Goal: Task Accomplishment & Management: Use online tool/utility

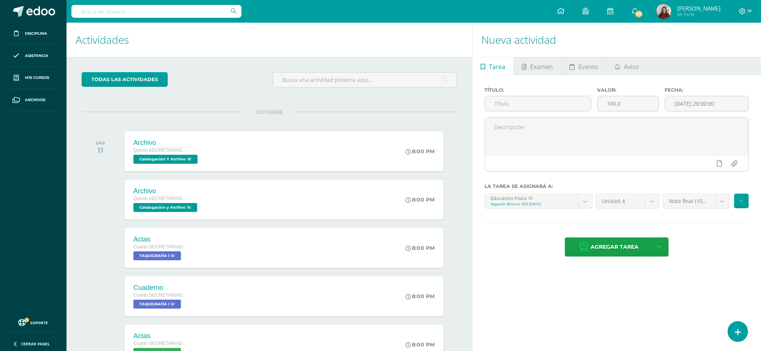
click at [685, 8] on span "[PERSON_NAME]" at bounding box center [698, 9] width 43 height 8
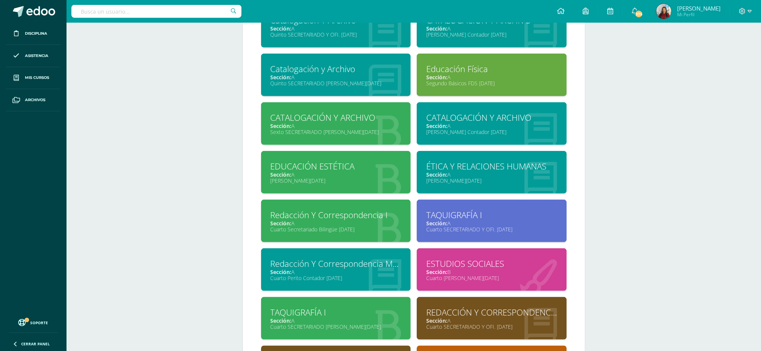
scroll to position [378, 0]
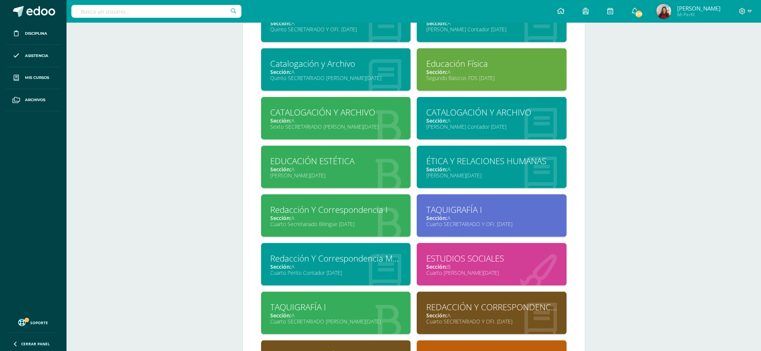
click at [451, 167] on div "ÉTICA Y RELACIONES HUMANAS" at bounding box center [491, 161] width 131 height 12
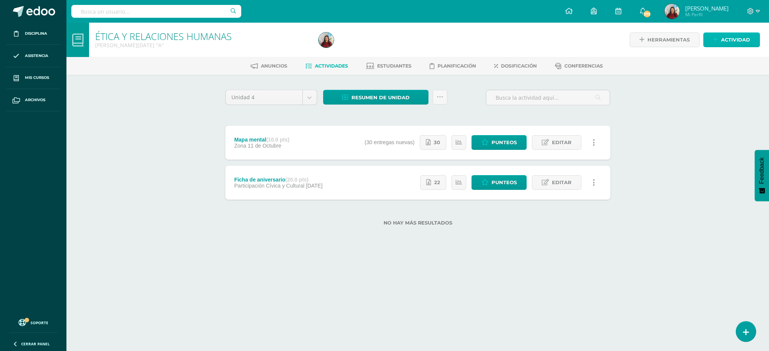
click at [734, 34] on span "Actividad" at bounding box center [735, 40] width 29 height 14
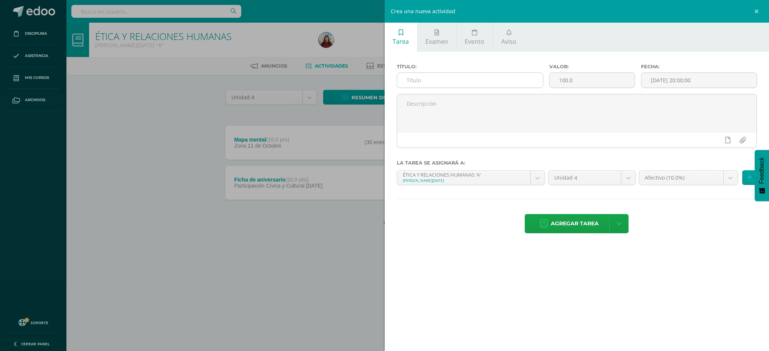
click at [444, 79] on input "text" at bounding box center [470, 80] width 146 height 15
drag, startPoint x: 437, startPoint y: 81, endPoint x: 497, endPoint y: 210, distance: 141.8
click at [497, 210] on div "Título: Cuadro sinoptico Valor: 100.0 Fecha: 2025-10-11 20:00:00 La tarea se as…" at bounding box center [577, 149] width 385 height 195
click at [438, 80] on input "Cuadro sinoptico" at bounding box center [470, 80] width 146 height 15
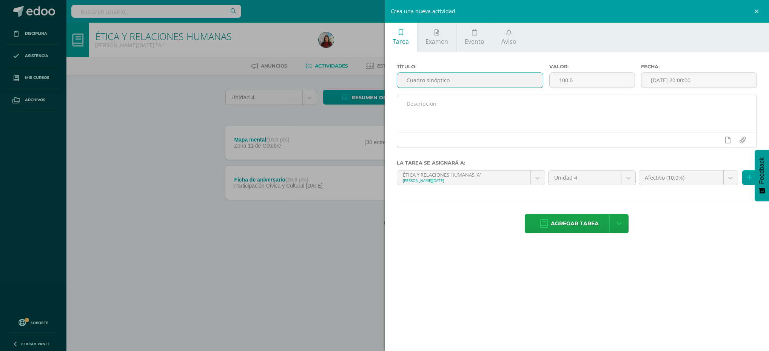
type input "Cuadro sinóptico"
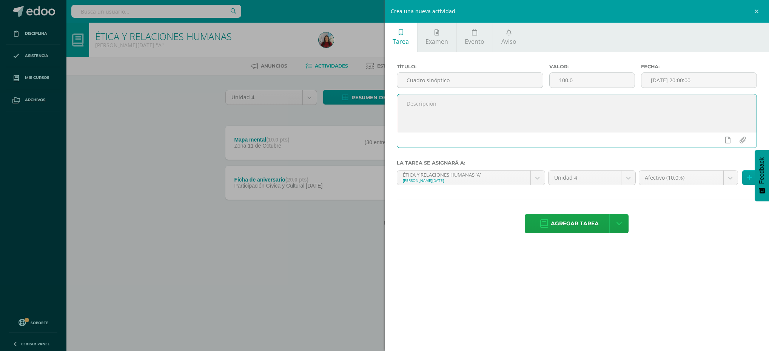
click at [430, 123] on textarea at bounding box center [577, 113] width 360 height 38
click at [565, 83] on input "100.0" at bounding box center [592, 80] width 85 height 15
click at [728, 178] on body "Disciplina Asistencia Mis cursos Archivos Soporte Ayuda Reportar un problema Ce…" at bounding box center [384, 125] width 769 height 250
click at [563, 77] on body "Disciplina Asistencia Mis cursos Archivos Soporte Ayuda Reportar un problema Ce…" at bounding box center [384, 125] width 769 height 250
click at [565, 79] on input "20.0" at bounding box center [592, 80] width 85 height 15
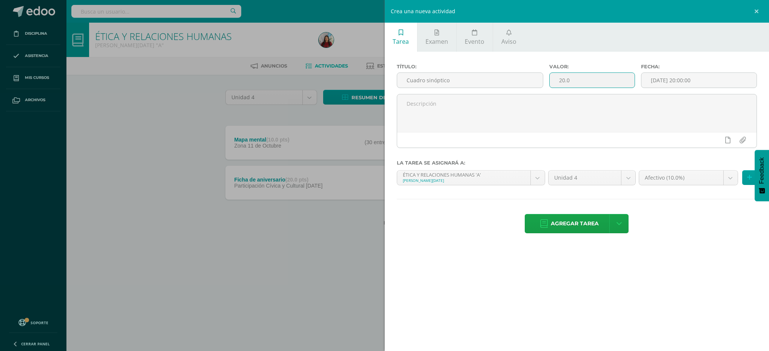
click at [565, 79] on input "20.0" at bounding box center [592, 80] width 85 height 15
type input "10.0"
click at [677, 178] on body "Disciplina Asistencia Mis cursos Archivos Soporte Ayuda Reportar un problema Ce…" at bounding box center [384, 125] width 769 height 250
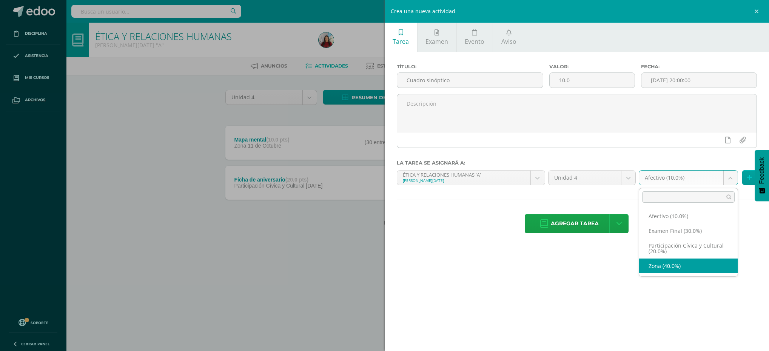
select select "70953"
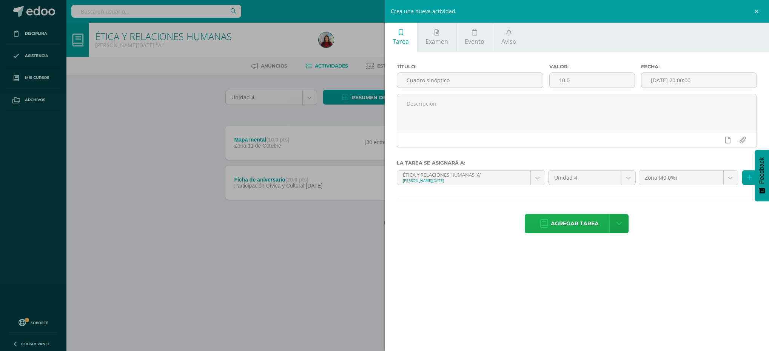
click at [565, 225] on span "Agregar tarea" at bounding box center [575, 223] width 48 height 19
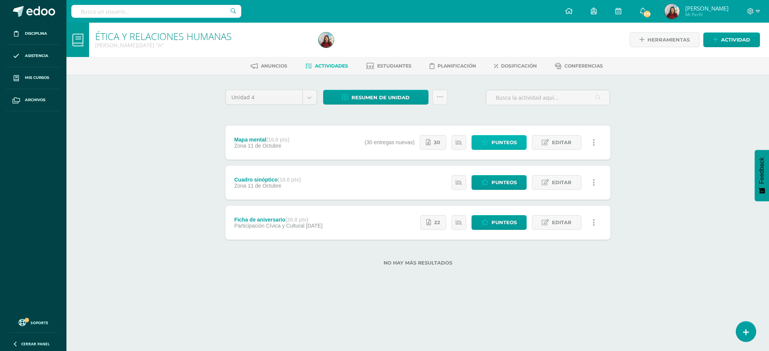
click at [492, 143] on span "Punteos" at bounding box center [504, 143] width 25 height 14
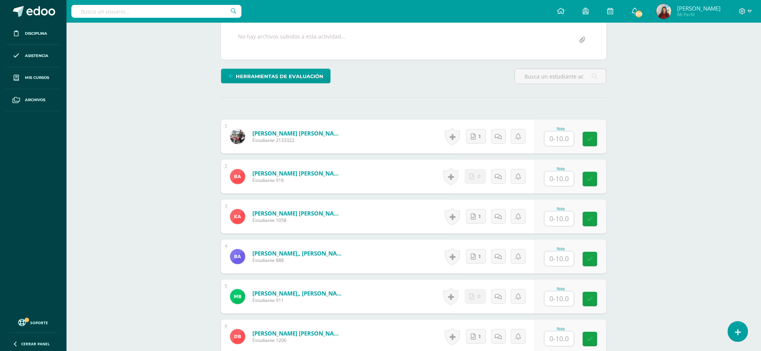
scroll to position [146, 0]
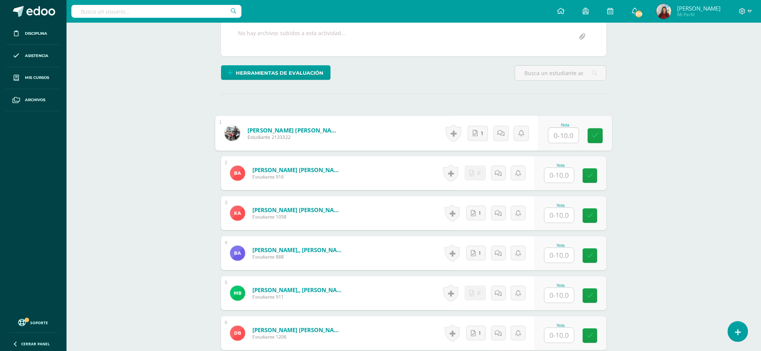
click at [559, 134] on input "text" at bounding box center [563, 135] width 30 height 15
type input "10"
click at [558, 181] on input "text" at bounding box center [558, 175] width 29 height 15
click at [555, 219] on input "text" at bounding box center [558, 215] width 29 height 15
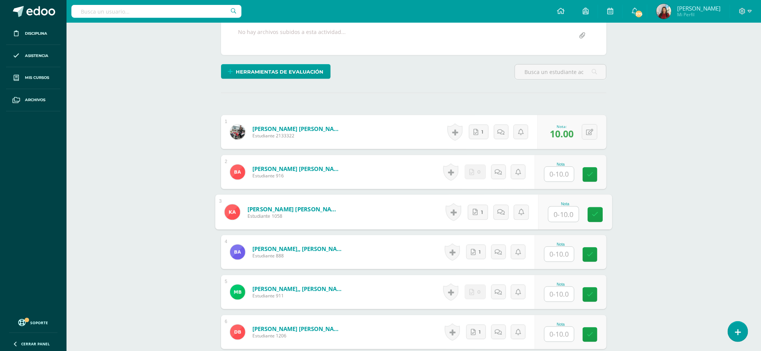
scroll to position [148, 0]
type input "2"
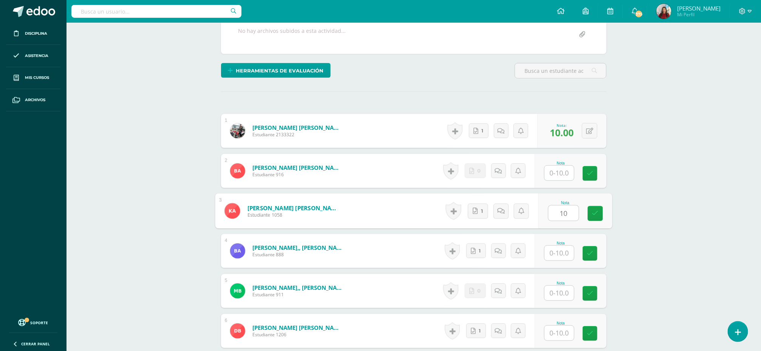
type input "10"
click at [554, 258] on input "text" at bounding box center [563, 253] width 30 height 15
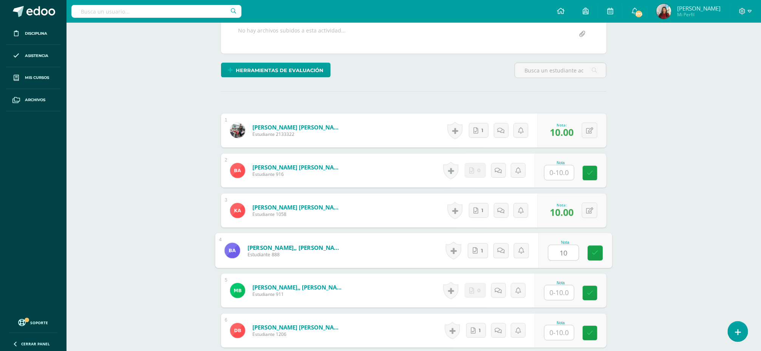
type input "10"
click at [555, 297] on input "text" at bounding box center [563, 292] width 30 height 15
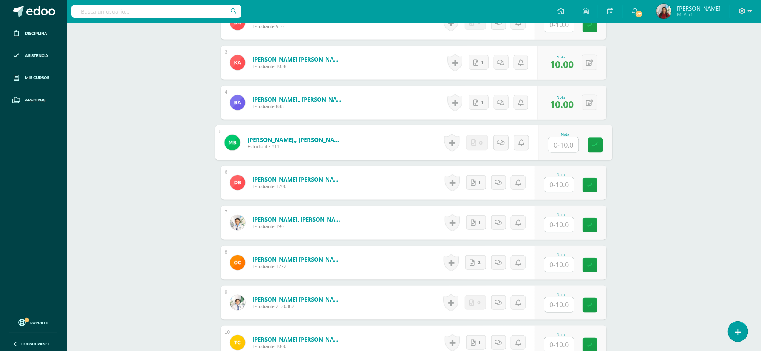
scroll to position [314, 0]
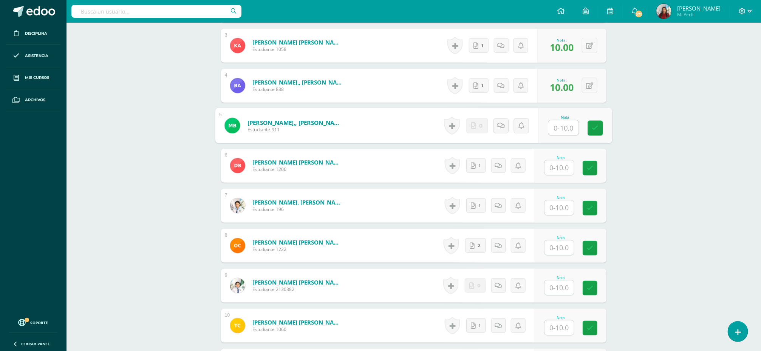
type input "t"
type input "10"
click at [592, 131] on icon at bounding box center [595, 128] width 7 height 6
click at [553, 174] on input "text" at bounding box center [558, 167] width 29 height 15
type input "10"
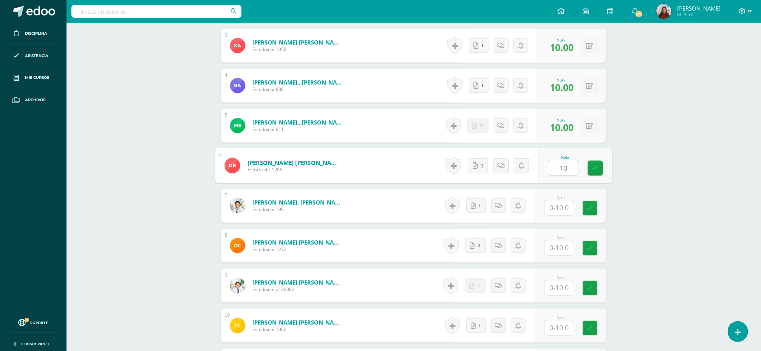
click at [552, 212] on input "text" at bounding box center [558, 208] width 29 height 15
type input "10"
click at [555, 248] on input "text" at bounding box center [558, 248] width 29 height 15
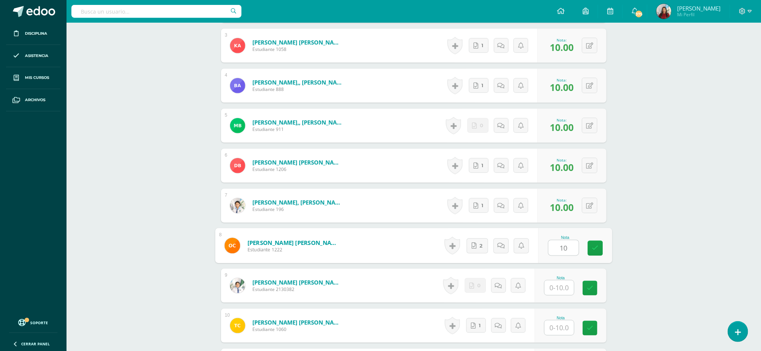
type input "10"
click at [554, 290] on input "text" at bounding box center [563, 288] width 30 height 15
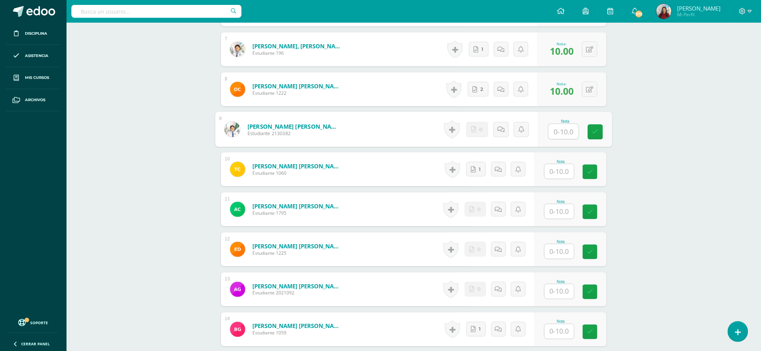
scroll to position [478, 0]
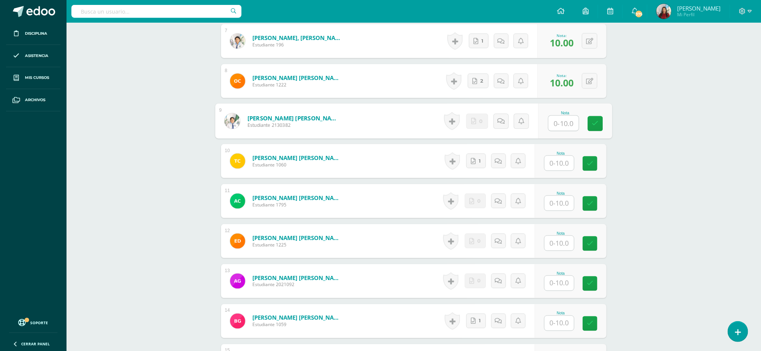
click at [555, 161] on input "text" at bounding box center [558, 163] width 29 height 15
type input "10"
click at [560, 128] on input "text" at bounding box center [563, 123] width 30 height 15
type input "10"
click at [557, 205] on input "text" at bounding box center [558, 203] width 29 height 15
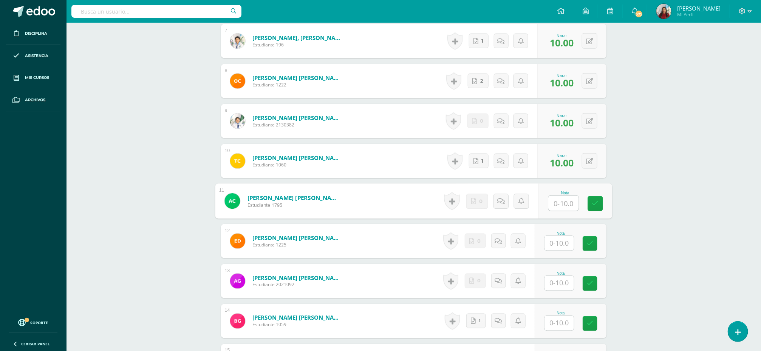
click at [557, 205] on input "text" at bounding box center [563, 203] width 30 height 15
type input "10"
click at [559, 285] on input "text" at bounding box center [563, 283] width 30 height 15
click at [559, 245] on input "text" at bounding box center [558, 243] width 29 height 15
click at [556, 285] on input "text" at bounding box center [558, 283] width 29 height 15
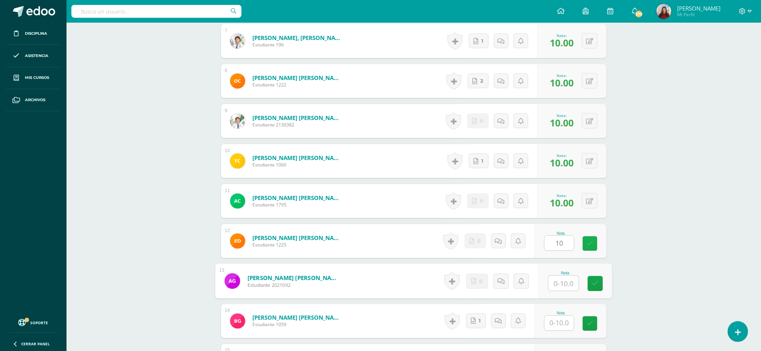
type input "10.00"
click at [591, 245] on icon at bounding box center [589, 241] width 7 height 6
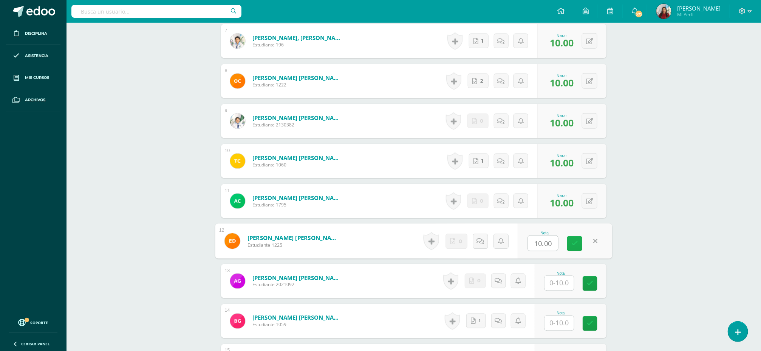
click at [577, 247] on icon at bounding box center [574, 244] width 7 height 6
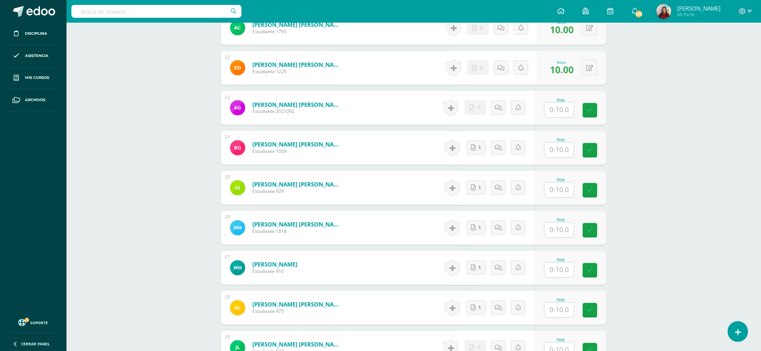
scroll to position [673, 0]
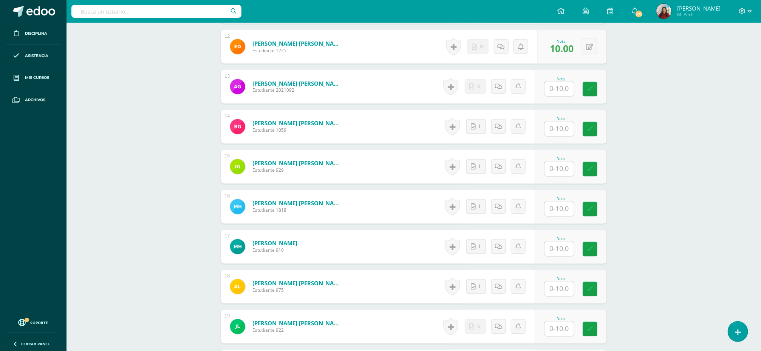
click at [556, 92] on input "text" at bounding box center [558, 89] width 29 height 15
type input "0"
click at [559, 125] on input "text" at bounding box center [563, 129] width 30 height 15
type input "10"
click at [557, 174] on input "text" at bounding box center [563, 169] width 30 height 15
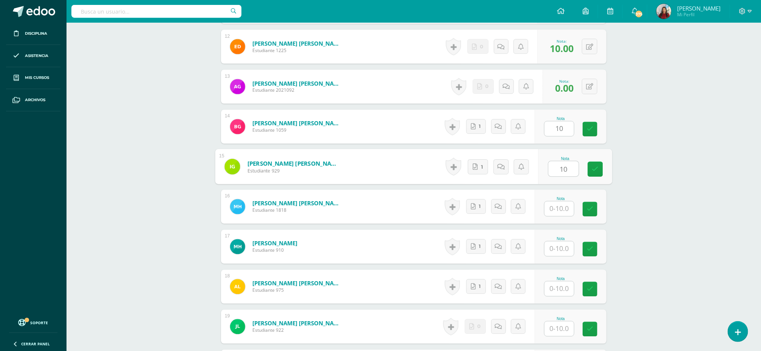
type input "10"
click at [555, 209] on input "text" at bounding box center [558, 209] width 29 height 15
type input "10"
click at [557, 254] on input "text" at bounding box center [563, 249] width 30 height 15
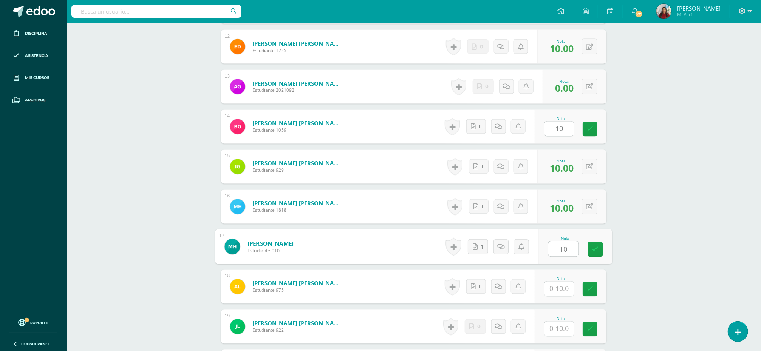
type input "10"
click at [555, 296] on input "1" at bounding box center [563, 289] width 30 height 15
type input "10"
click at [597, 289] on icon at bounding box center [595, 289] width 7 height 6
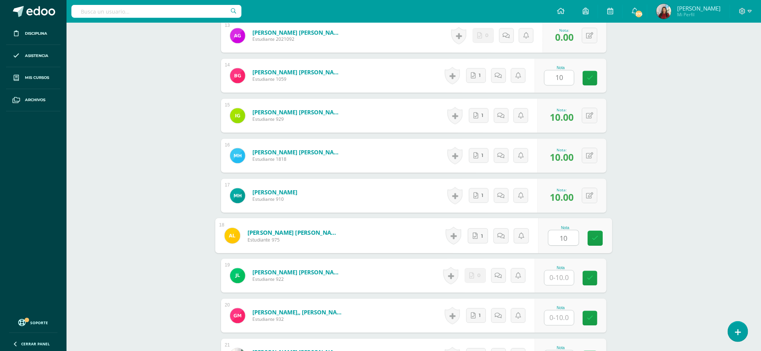
scroll to position [758, 0]
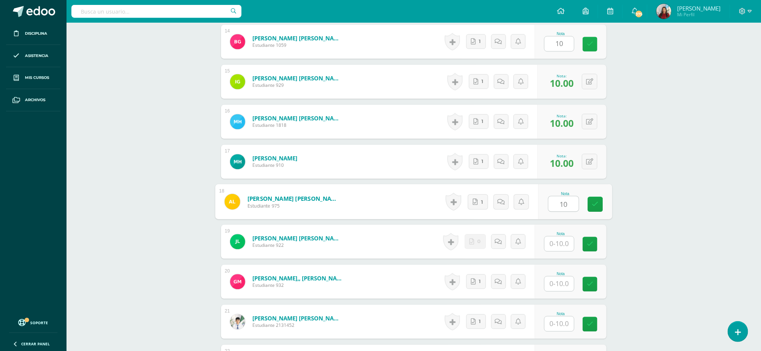
click at [586, 45] on icon at bounding box center [589, 44] width 6 height 6
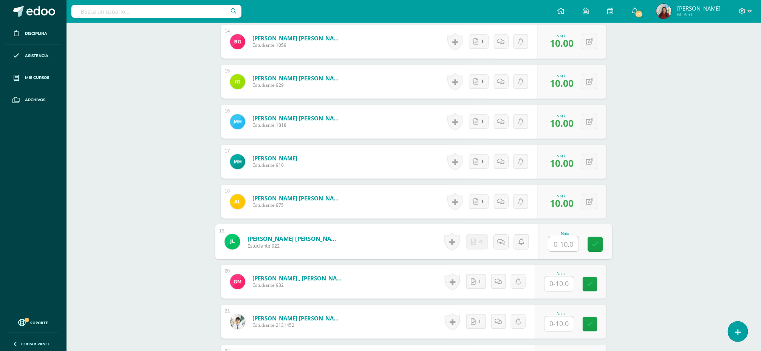
click at [561, 246] on input "text" at bounding box center [563, 244] width 30 height 15
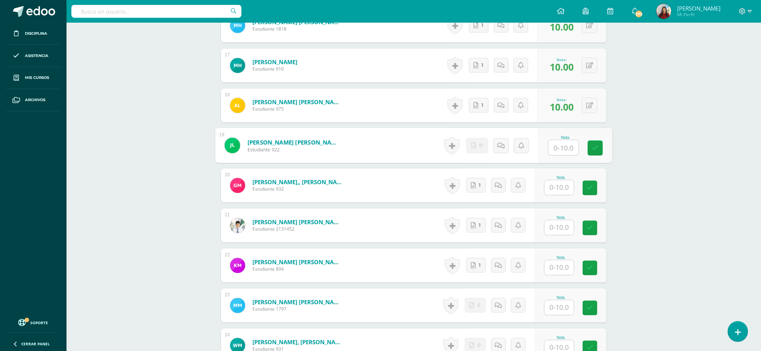
scroll to position [906, 0]
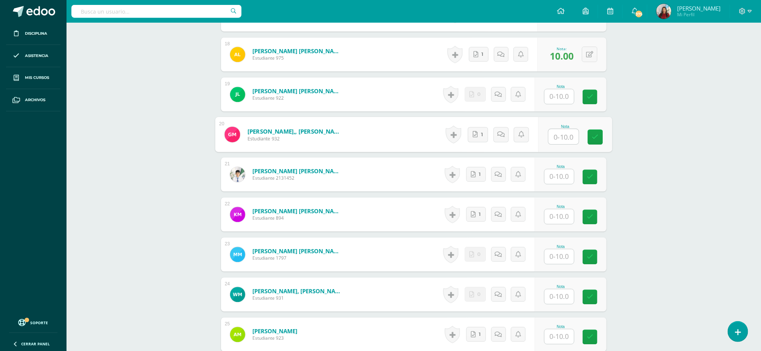
click at [564, 137] on input "text" at bounding box center [563, 136] width 30 height 15
type input "10"
click at [591, 142] on link at bounding box center [595, 137] width 15 height 15
click at [557, 178] on input "text" at bounding box center [563, 176] width 30 height 15
type input "10"
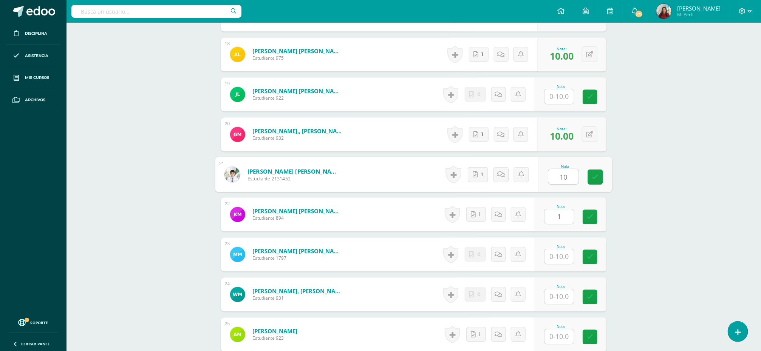
click at [555, 215] on input "1" at bounding box center [558, 216] width 29 height 15
type input "10"
click at [596, 218] on icon at bounding box center [595, 217] width 7 height 6
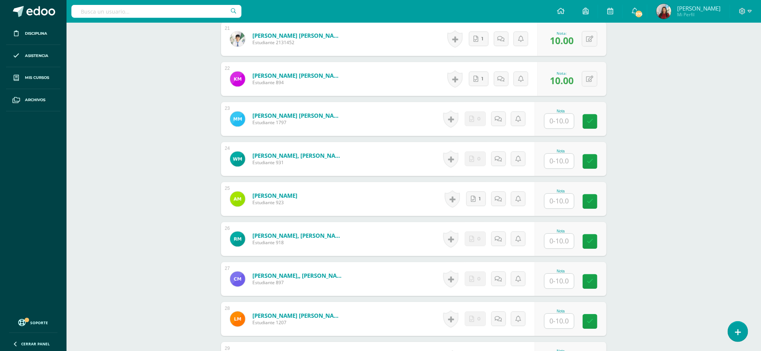
scroll to position [1058, 0]
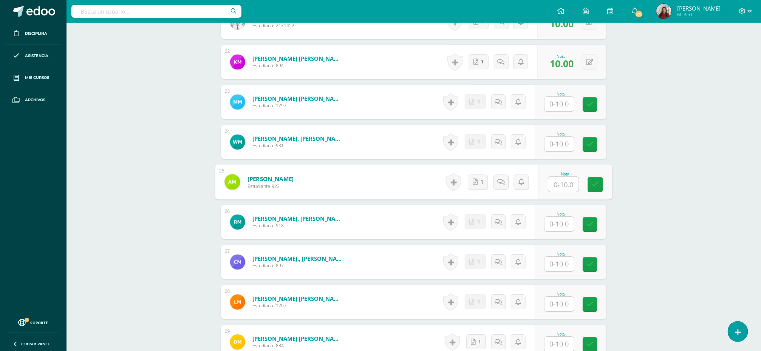
click at [560, 191] on input "text" at bounding box center [563, 184] width 30 height 15
type input "10"
click at [555, 226] on input "text" at bounding box center [563, 224] width 30 height 15
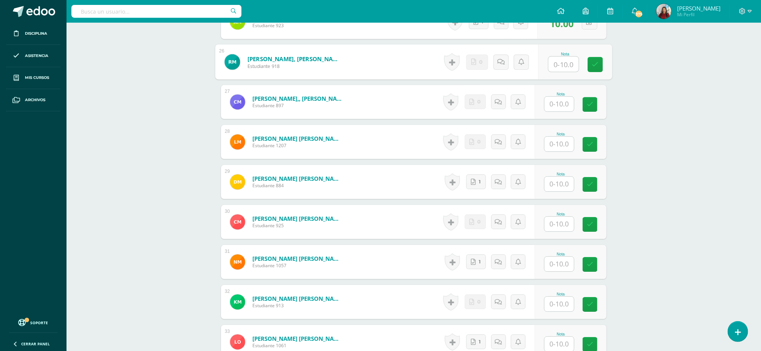
scroll to position [1235, 0]
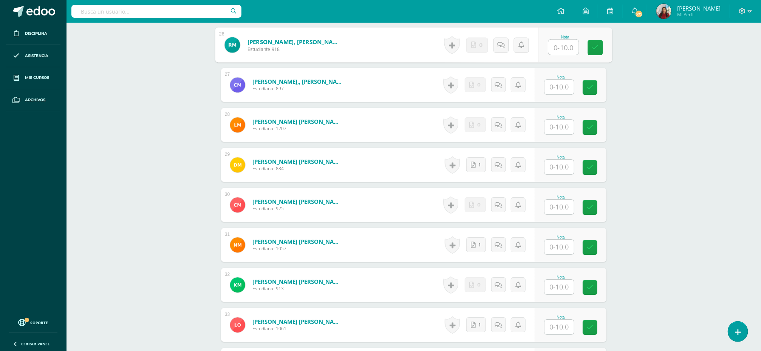
click at [557, 170] on input "text" at bounding box center [558, 167] width 29 height 15
type input "10"
click at [556, 253] on input "text" at bounding box center [563, 247] width 30 height 15
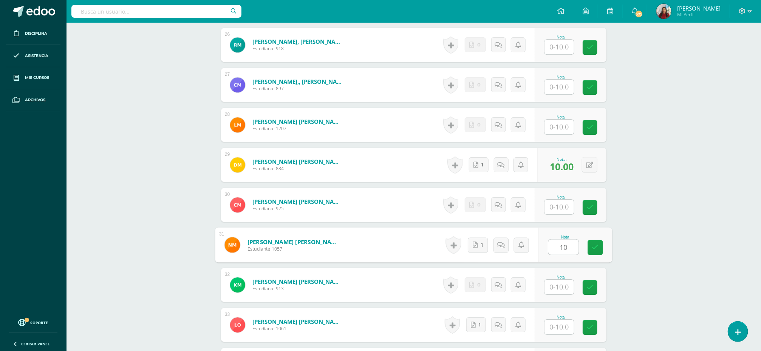
type input "10"
click at [558, 329] on input "text" at bounding box center [563, 327] width 30 height 15
type input "10"
click at [595, 330] on icon at bounding box center [595, 327] width 7 height 6
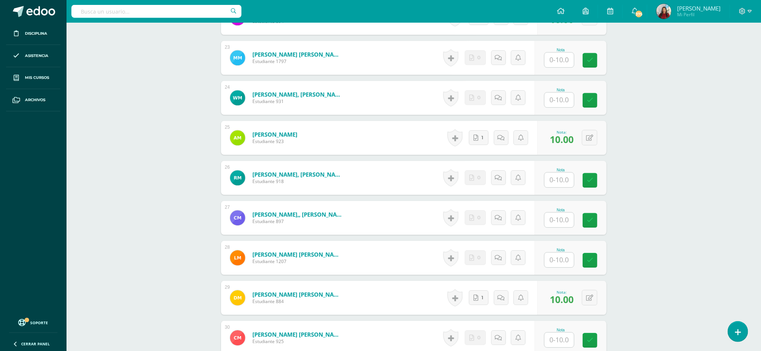
scroll to position [1099, 0]
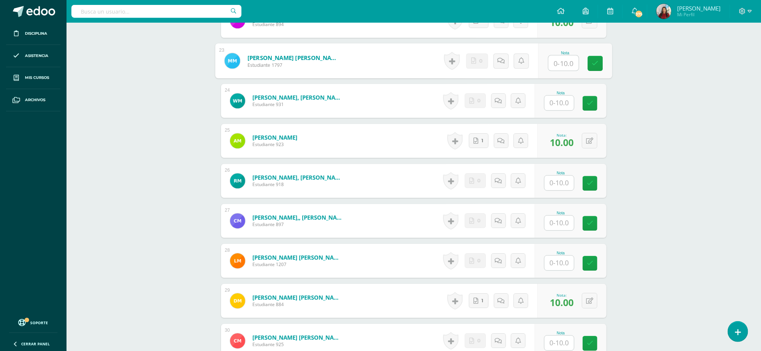
click at [566, 71] on input "text" at bounding box center [563, 63] width 30 height 15
type input "10"
click at [591, 65] on link at bounding box center [595, 63] width 15 height 15
click at [562, 222] on input "text" at bounding box center [563, 223] width 30 height 15
type input "10"
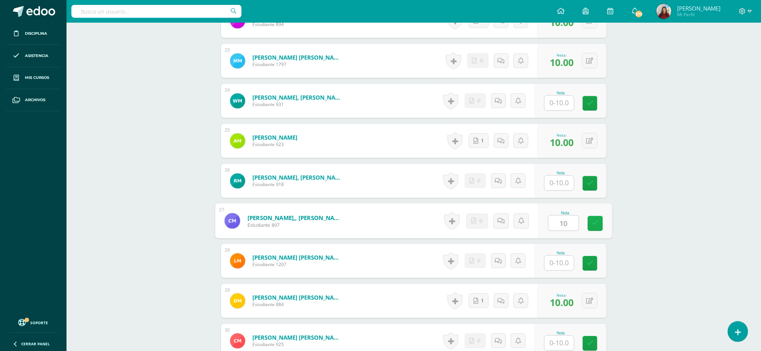
click at [592, 226] on icon at bounding box center [595, 223] width 7 height 6
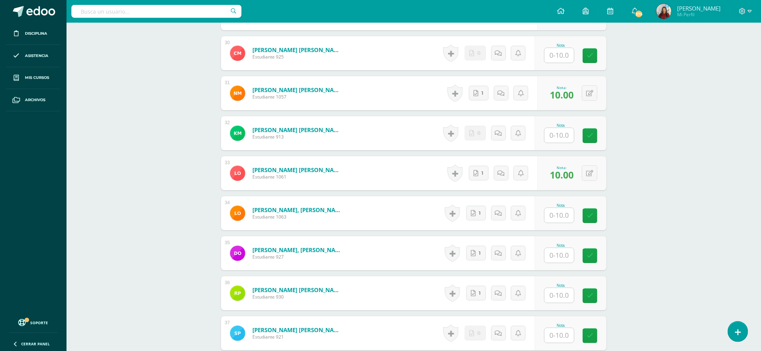
scroll to position [1399, 0]
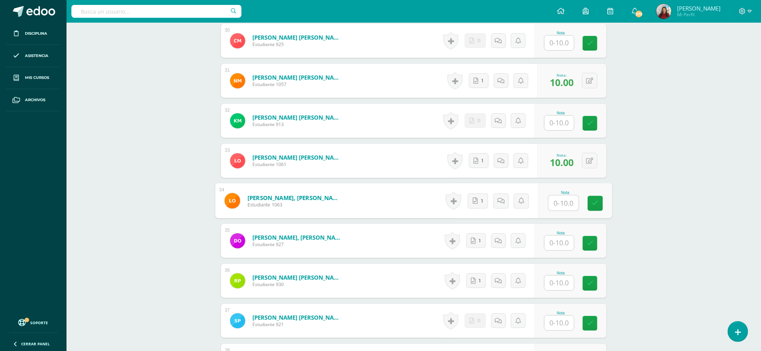
click at [556, 205] on input "text" at bounding box center [563, 203] width 30 height 15
type input "10"
click at [555, 245] on input "text" at bounding box center [563, 243] width 30 height 15
type input "10"
click at [555, 289] on input "text" at bounding box center [558, 283] width 29 height 15
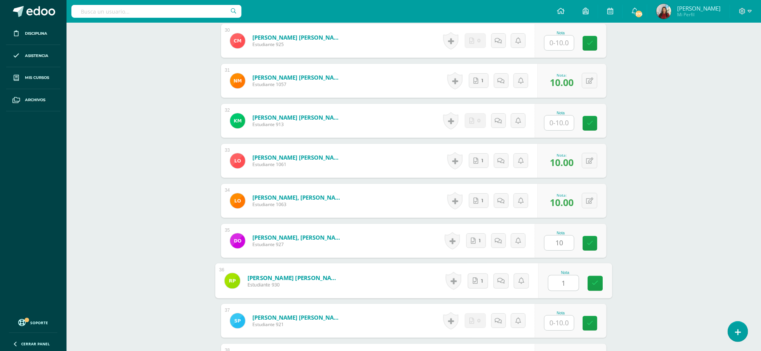
type input "10"
click at [600, 284] on link at bounding box center [595, 283] width 15 height 15
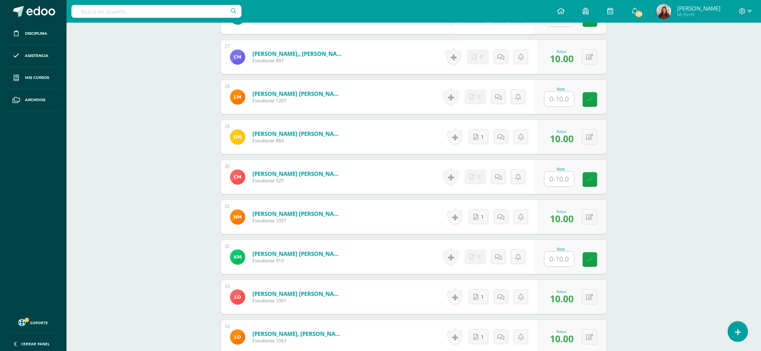
scroll to position [1243, 0]
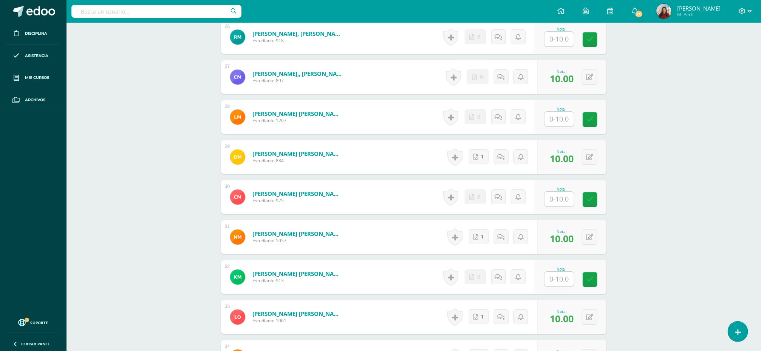
click at [561, 119] on input "text" at bounding box center [558, 119] width 29 height 15
type input "0"
click at [596, 119] on icon at bounding box center [595, 119] width 7 height 6
click at [554, 201] on input "text" at bounding box center [563, 199] width 30 height 15
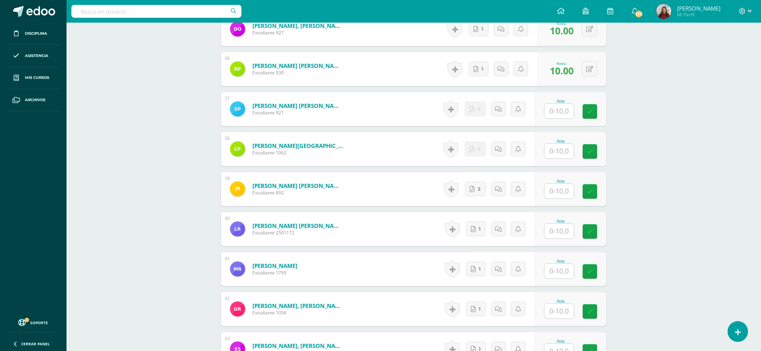
scroll to position [1624, 0]
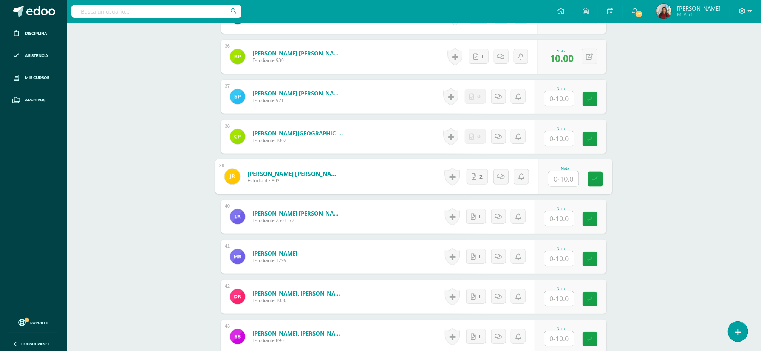
click at [555, 185] on input "text" at bounding box center [563, 178] width 30 height 15
type input "10"
click at [595, 182] on icon at bounding box center [595, 179] width 7 height 6
click at [568, 219] on input "text" at bounding box center [558, 218] width 29 height 15
type input "10"
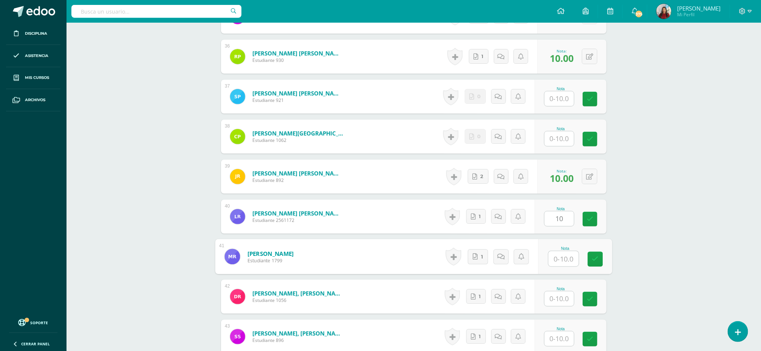
click at [557, 262] on input "text" at bounding box center [563, 259] width 30 height 15
type input "10"
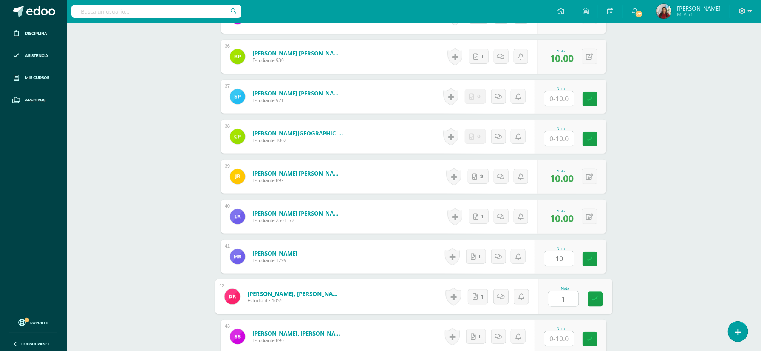
click at [557, 303] on input "1" at bounding box center [563, 299] width 30 height 15
type input "10"
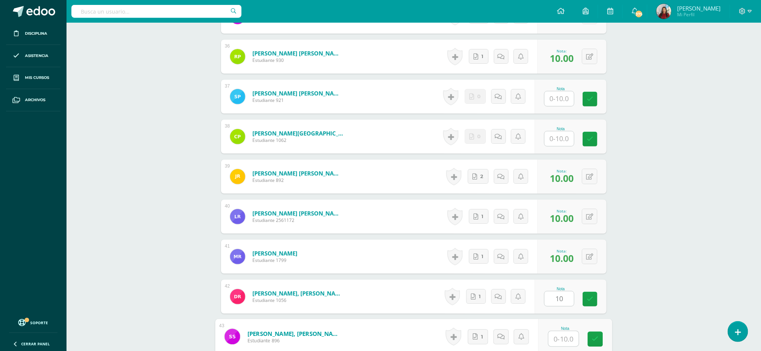
click at [557, 347] on input "text" at bounding box center [563, 339] width 30 height 15
type input "10"
click at [595, 346] on link at bounding box center [595, 339] width 15 height 15
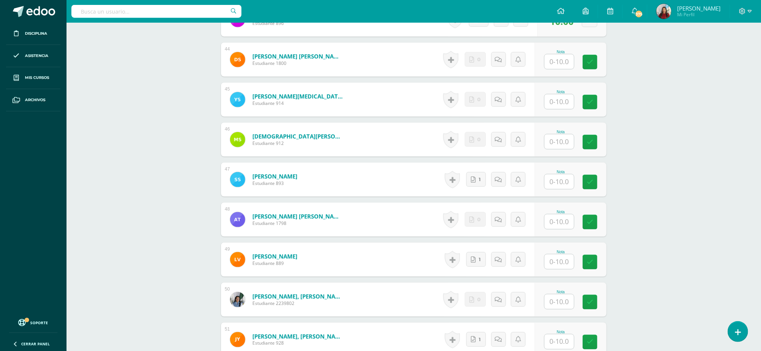
scroll to position [1945, 0]
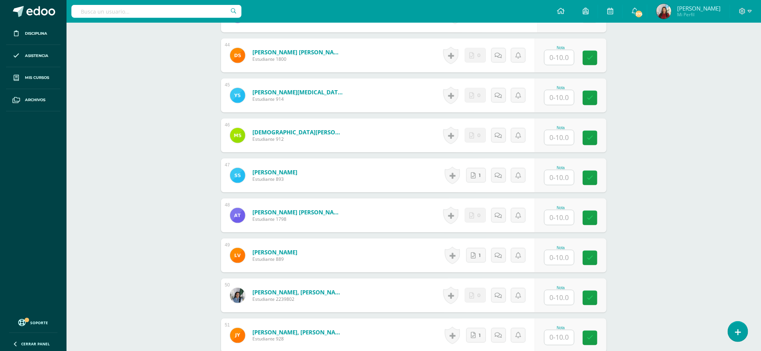
click at [562, 57] on input "text" at bounding box center [558, 57] width 29 height 15
type input "10"
click at [591, 59] on link at bounding box center [595, 58] width 15 height 15
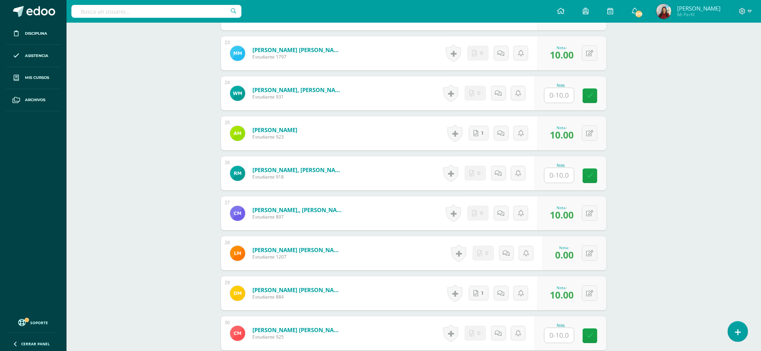
scroll to position [1084, 0]
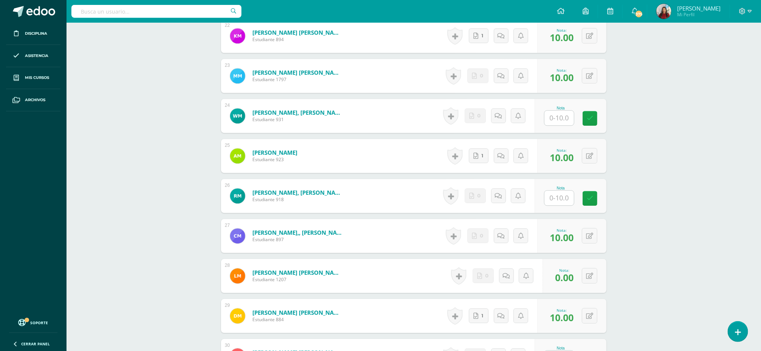
click at [561, 119] on input "text" at bounding box center [558, 118] width 29 height 15
type input "10"
click at [597, 118] on icon at bounding box center [595, 118] width 7 height 6
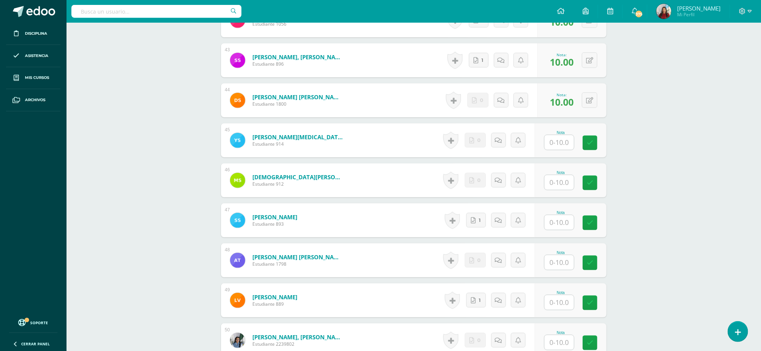
scroll to position [1913, 0]
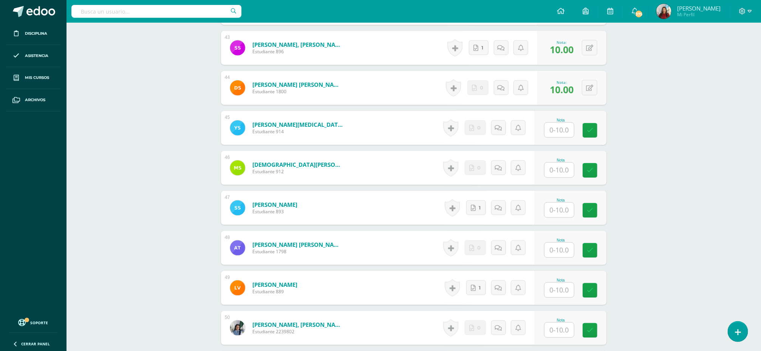
click at [564, 213] on input "text" at bounding box center [558, 210] width 29 height 15
type input "10"
click at [557, 255] on input "text" at bounding box center [558, 250] width 29 height 15
click at [554, 294] on input "text" at bounding box center [558, 290] width 29 height 15
type input "10"
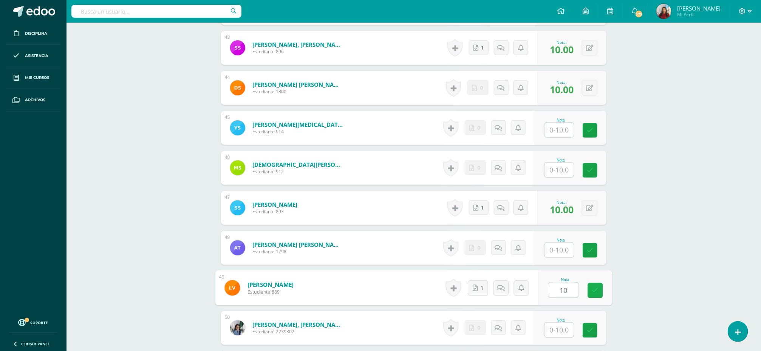
click at [594, 292] on icon at bounding box center [595, 290] width 7 height 6
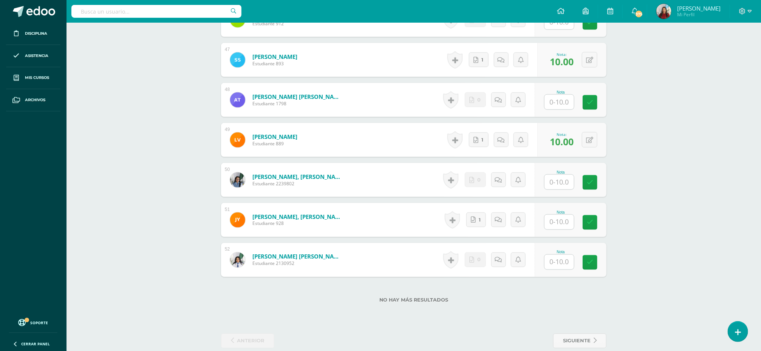
scroll to position [2071, 0]
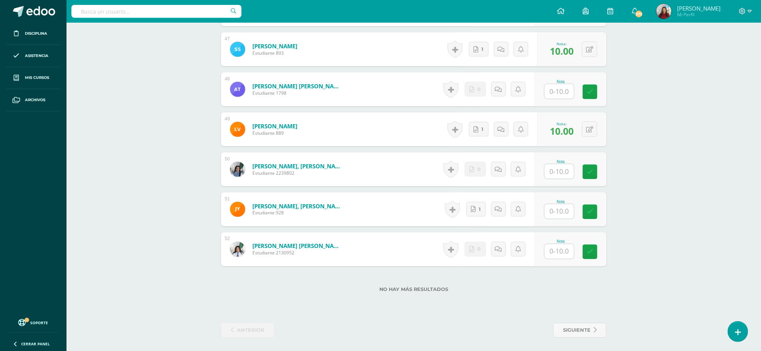
click at [557, 213] on input "text" at bounding box center [558, 211] width 29 height 15
type input "10"
click at [590, 214] on link at bounding box center [595, 212] width 15 height 15
click at [563, 250] on input "text" at bounding box center [558, 251] width 29 height 15
click at [559, 179] on input "text" at bounding box center [563, 171] width 30 height 15
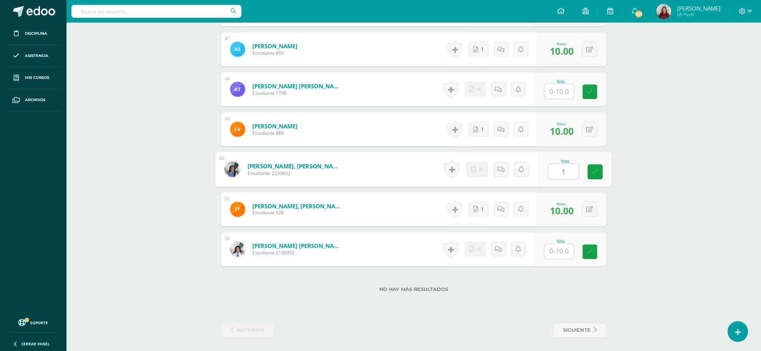
type input "10"
click at [599, 172] on link at bounding box center [595, 172] width 15 height 15
click at [554, 89] on input "text" at bounding box center [563, 91] width 30 height 15
type input "10"
click at [595, 95] on icon at bounding box center [595, 92] width 7 height 6
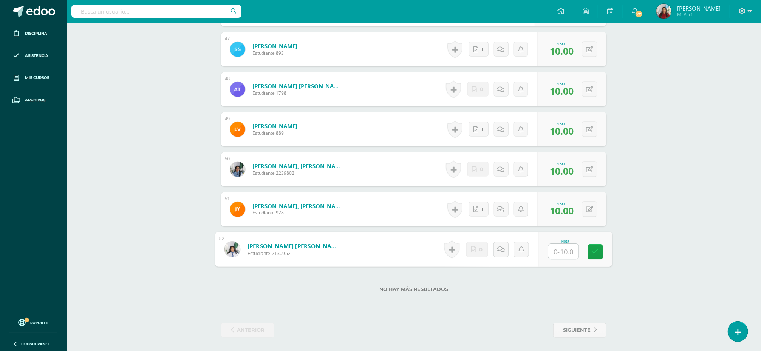
click at [553, 253] on input "text" at bounding box center [563, 251] width 30 height 15
type input "10"
click at [596, 252] on icon at bounding box center [595, 252] width 7 height 6
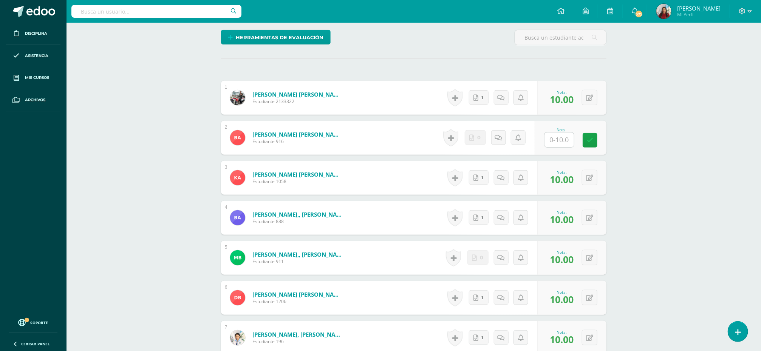
scroll to position [190, 0]
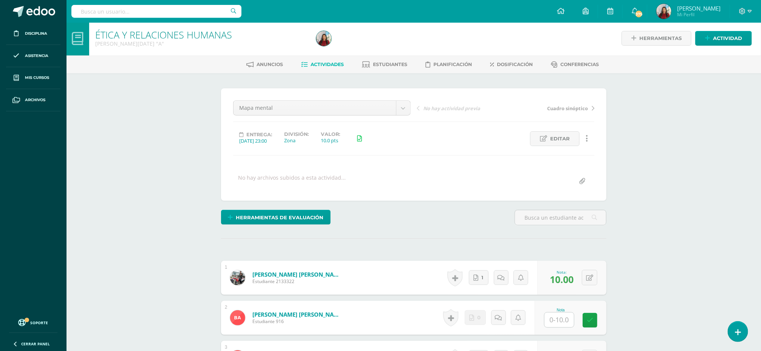
scroll to position [0, 0]
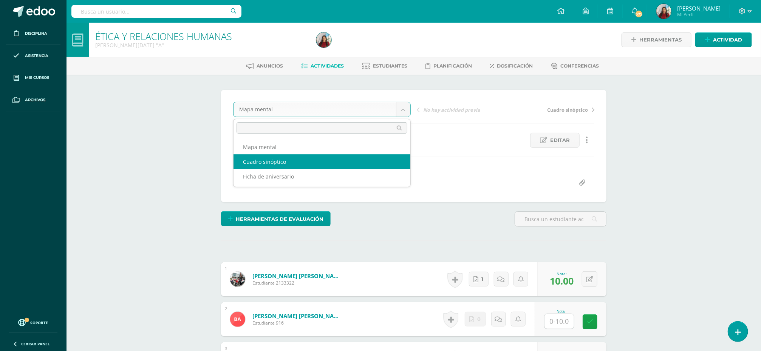
select select "/dashboard/teacher/grade-activity/85500/"
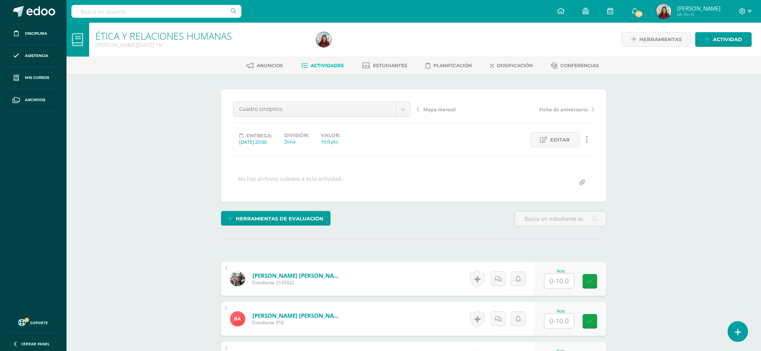
scroll to position [1, 0]
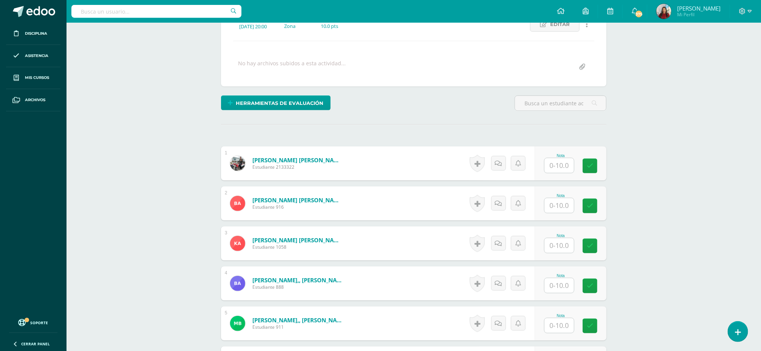
scroll to position [117, 0]
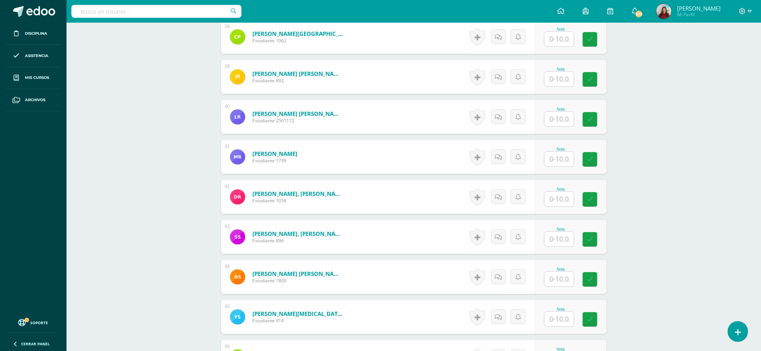
scroll to position [1725, 0]
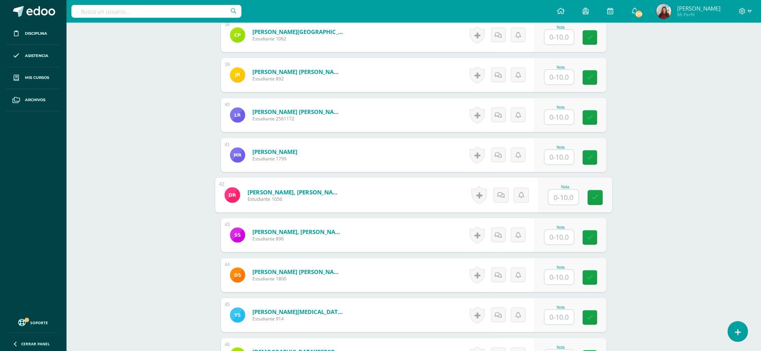
click at [561, 197] on input "text" at bounding box center [563, 197] width 30 height 15
type input "10"
click at [595, 203] on link at bounding box center [595, 197] width 15 height 15
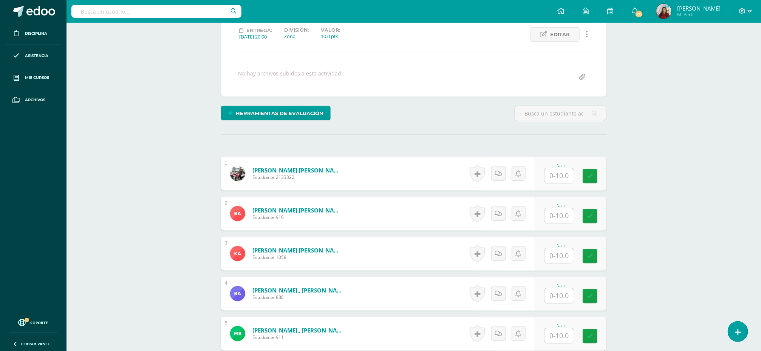
scroll to position [0, 0]
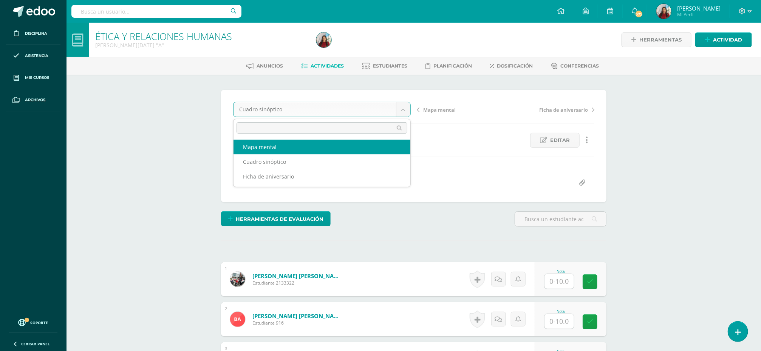
select select "/dashboard/teacher/grade-activity/84947/"
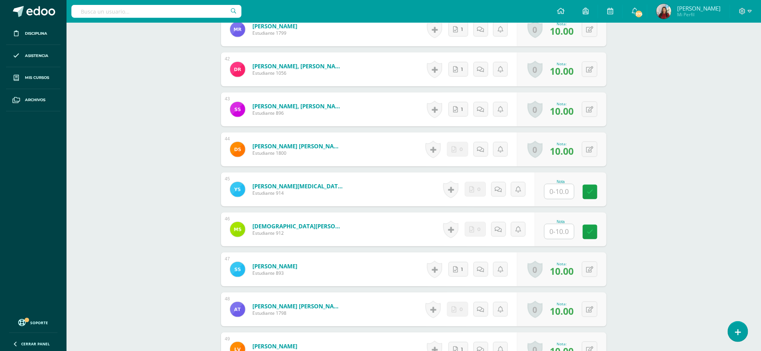
scroll to position [1855, 0]
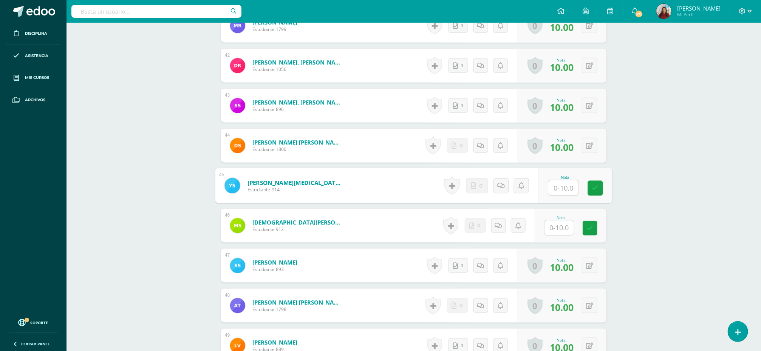
click at [565, 195] on input "text" at bounding box center [563, 188] width 30 height 15
type input "10"
click at [593, 190] on icon at bounding box center [595, 188] width 7 height 6
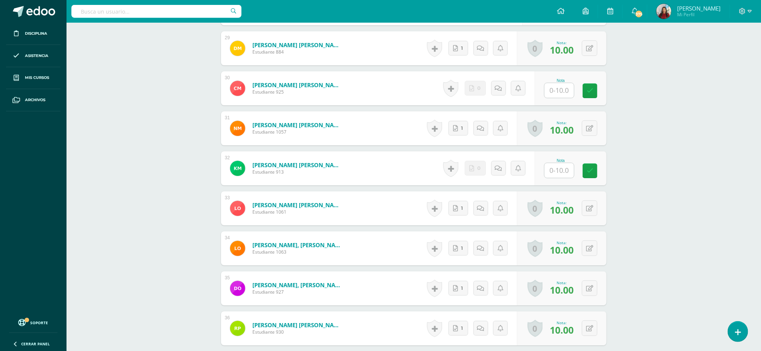
scroll to position [1335, 0]
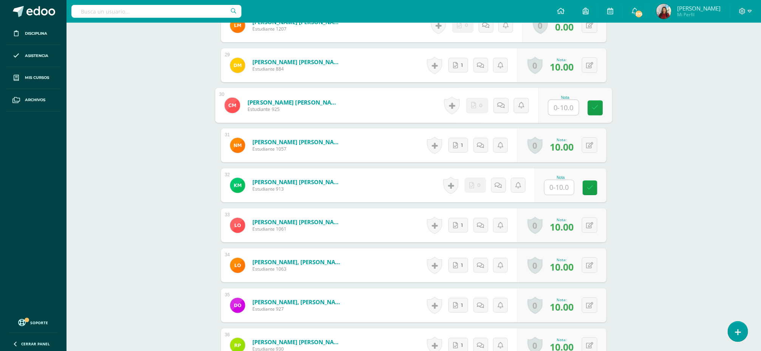
click at [552, 108] on input "text" at bounding box center [563, 107] width 30 height 15
type input "10"
click at [596, 110] on icon at bounding box center [595, 108] width 7 height 6
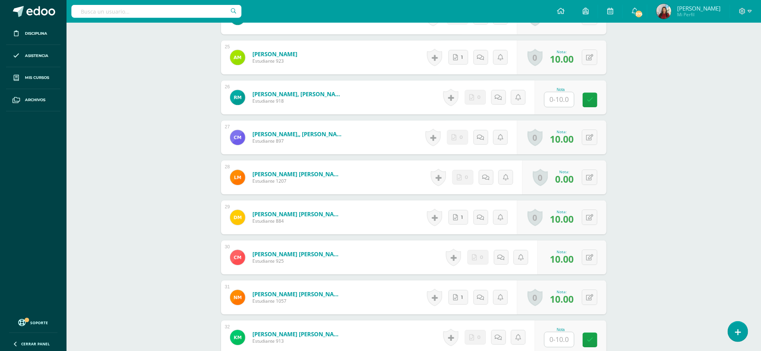
scroll to position [1162, 0]
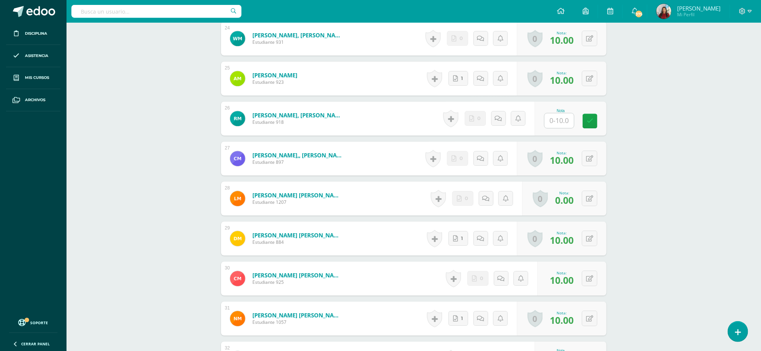
click at [554, 120] on input "text" at bounding box center [558, 120] width 29 height 15
type input "0"
click at [594, 124] on icon at bounding box center [595, 121] width 7 height 6
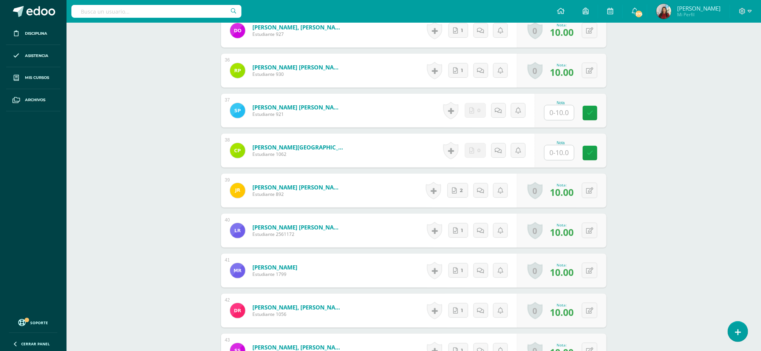
scroll to position [1618, 0]
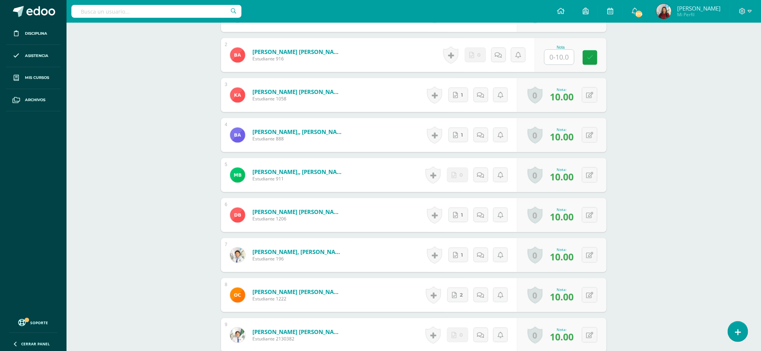
scroll to position [0, 0]
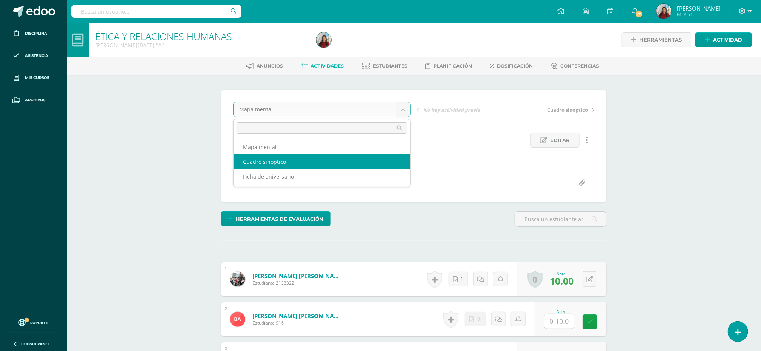
select select "/dashboard/teacher/grade-activity/85500/"
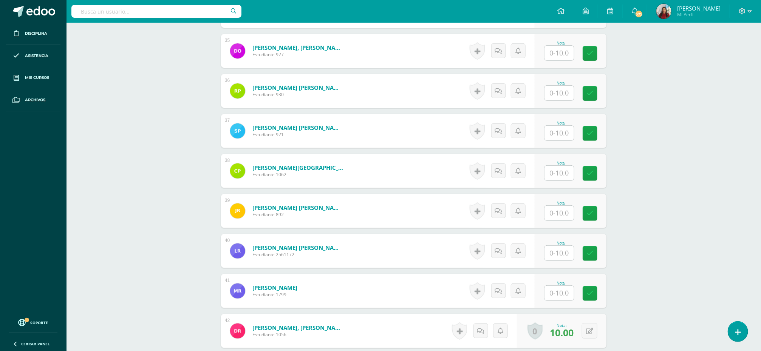
scroll to position [1590, 0]
click at [559, 214] on input "text" at bounding box center [563, 212] width 30 height 15
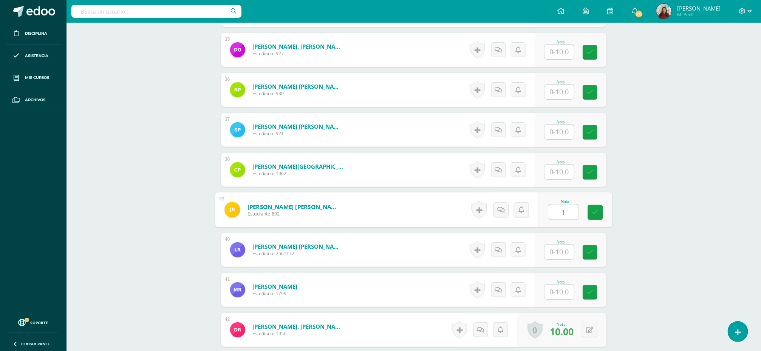
type input "10"
click at [595, 215] on icon at bounding box center [595, 212] width 7 height 6
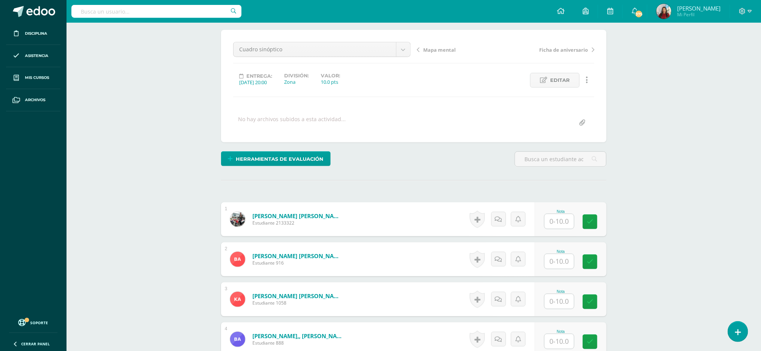
scroll to position [0, 0]
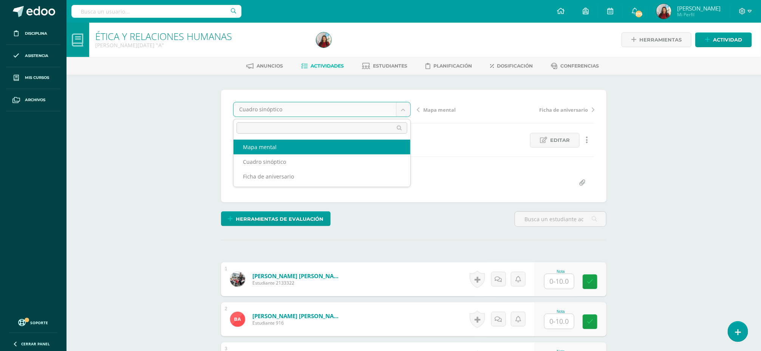
select select "/dashboard/teacher/grade-activity/84947/"
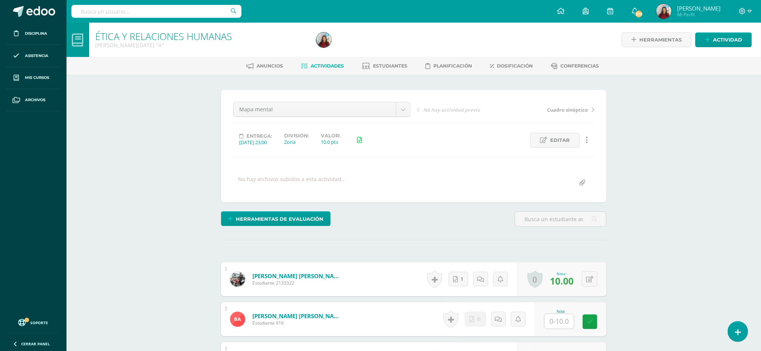
scroll to position [0, 0]
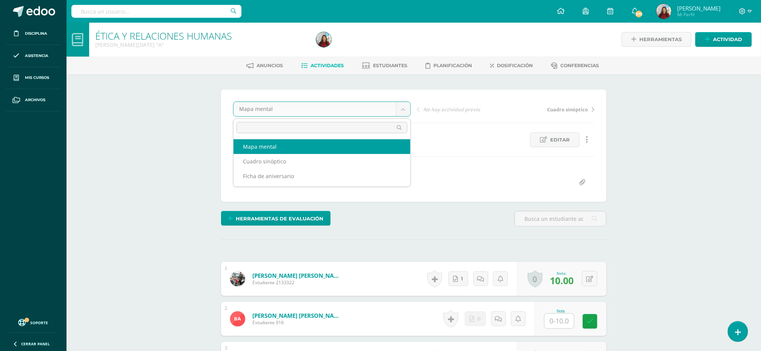
scroll to position [1, 0]
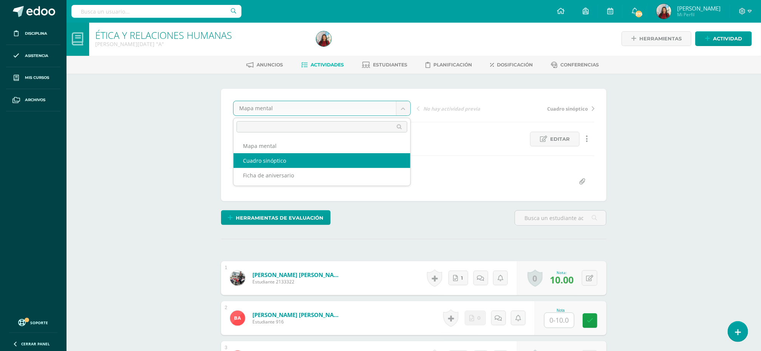
select select "/dashboard/teacher/grade-activity/85500/"
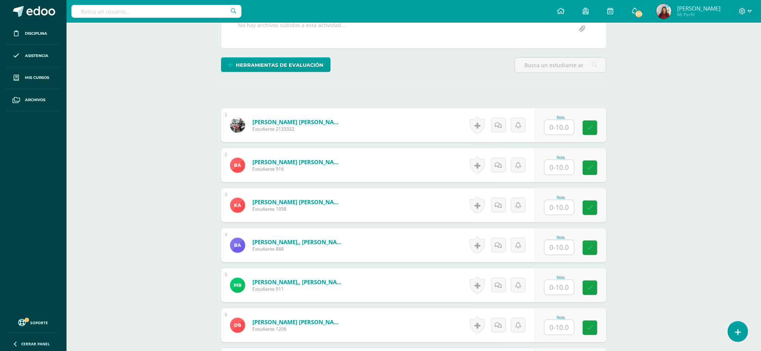
scroll to position [154, 0]
click at [558, 130] on input "text" at bounding box center [558, 127] width 29 height 15
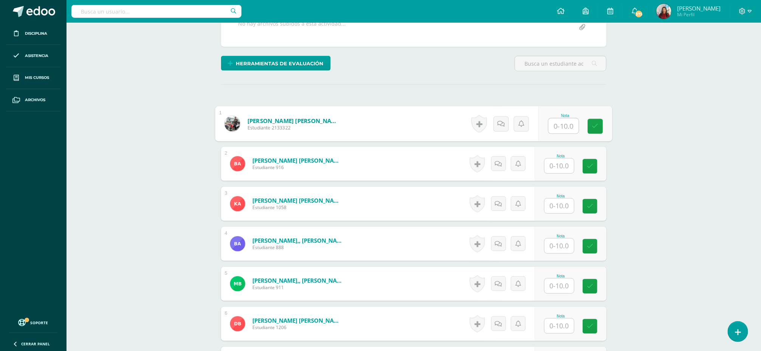
scroll to position [156, 0]
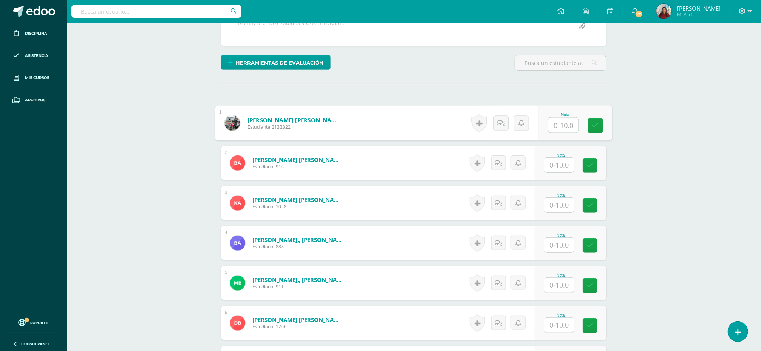
type input "8"
click at [595, 127] on icon at bounding box center [595, 125] width 7 height 6
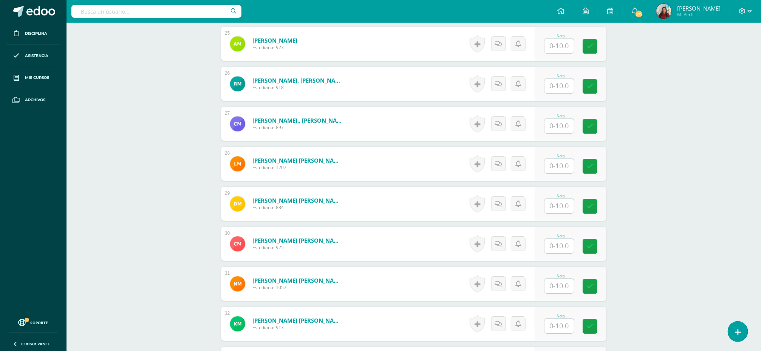
scroll to position [1199, 0]
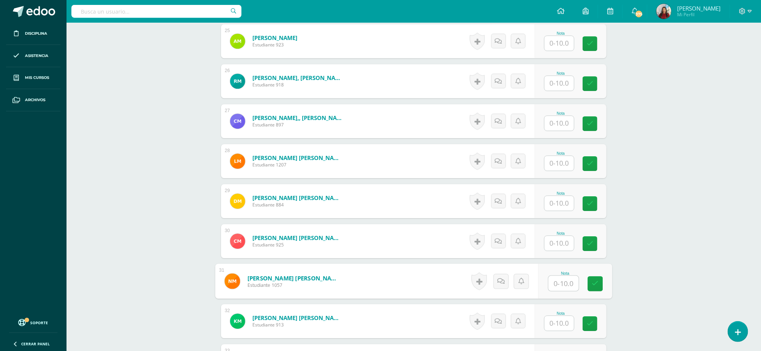
click at [557, 283] on input "text" at bounding box center [563, 283] width 30 height 15
type input "8"
click at [596, 287] on icon at bounding box center [595, 284] width 7 height 6
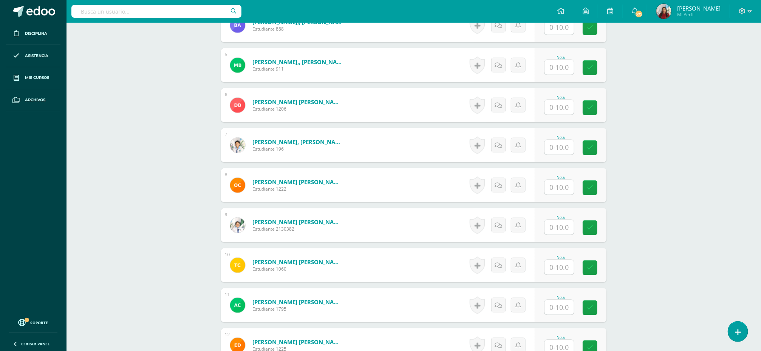
scroll to position [273, 0]
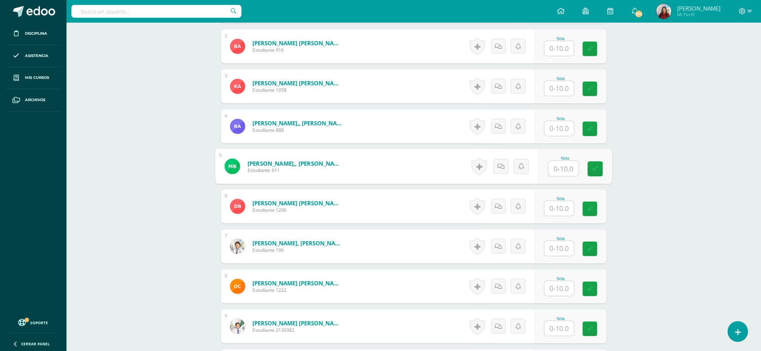
click at [558, 171] on input "text" at bounding box center [563, 168] width 30 height 15
type input "8"
click at [593, 172] on icon at bounding box center [595, 169] width 7 height 6
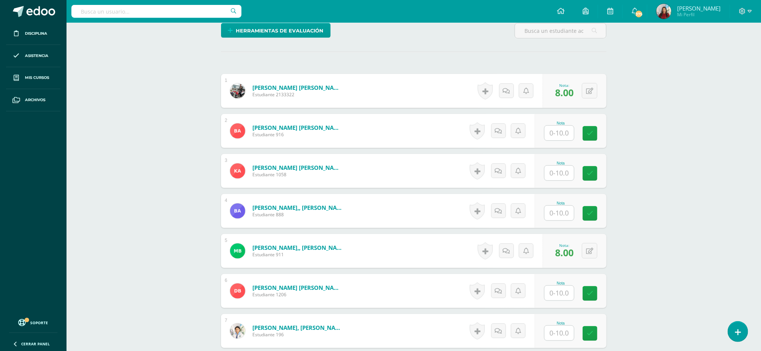
scroll to position [205, 0]
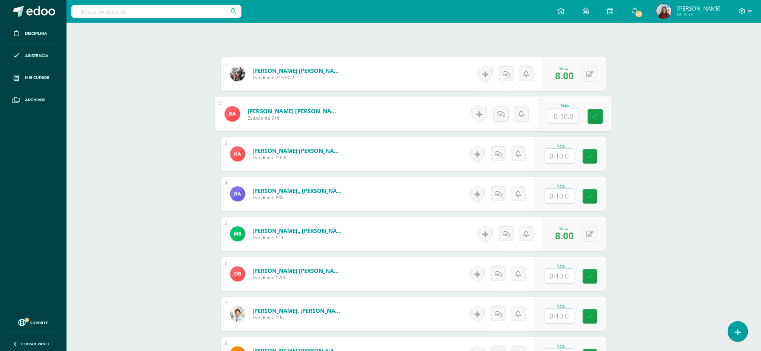
click at [558, 122] on input "text" at bounding box center [563, 116] width 30 height 15
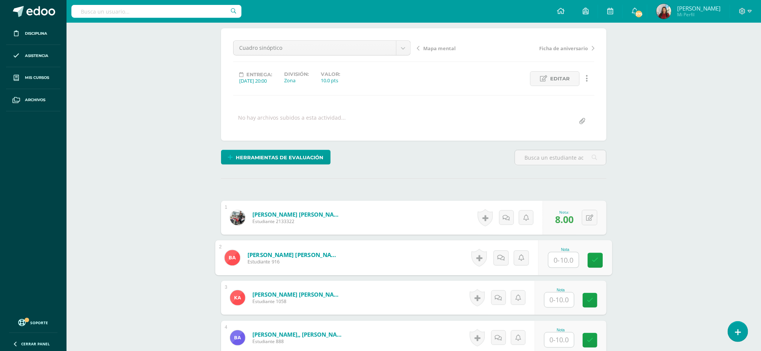
scroll to position [0, 0]
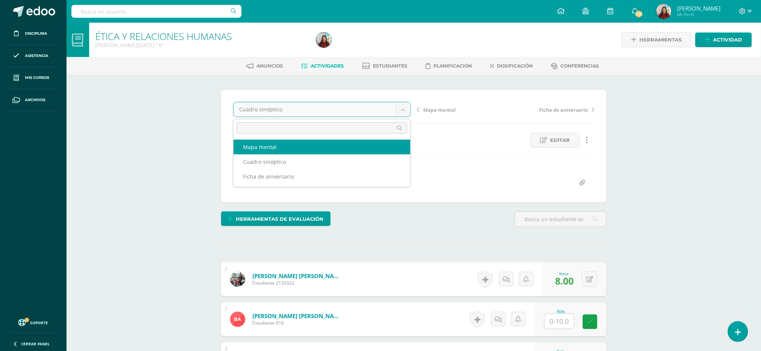
select select "/dashboard/teacher/grade-activity/84947/"
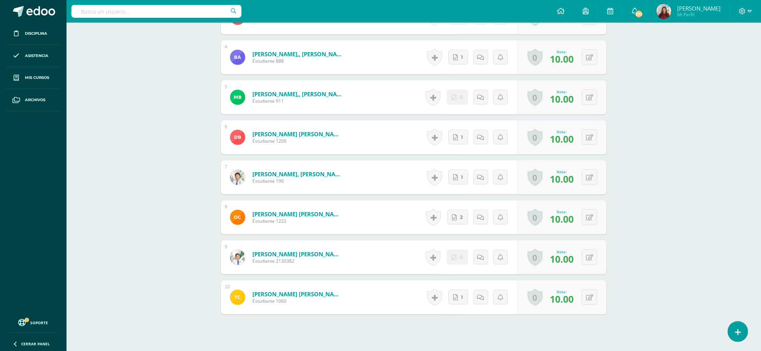
scroll to position [343, 0]
click at [669, 219] on div "ÉTICA Y RELACIONES HUMANAS [PERSON_NAME][DATE] "A" Herramientas Detalle de asis…" at bounding box center [413, 38] width 694 height 718
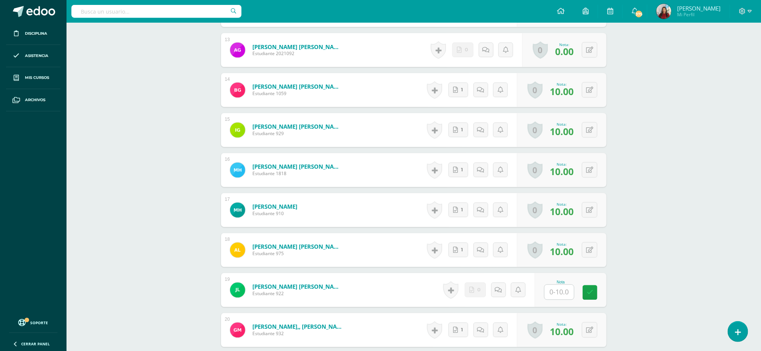
scroll to position [715, 0]
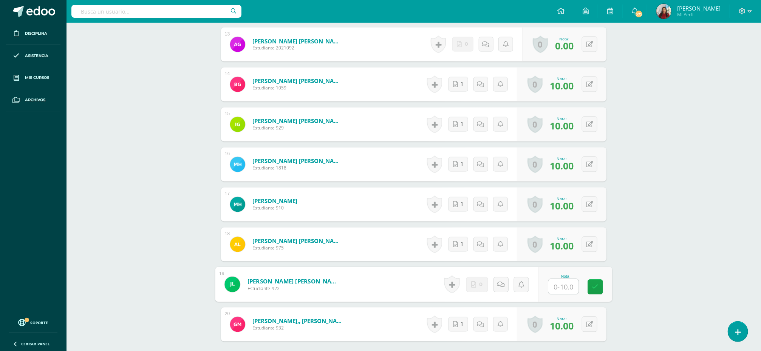
click at [554, 288] on input "text" at bounding box center [563, 286] width 30 height 15
type input "10"
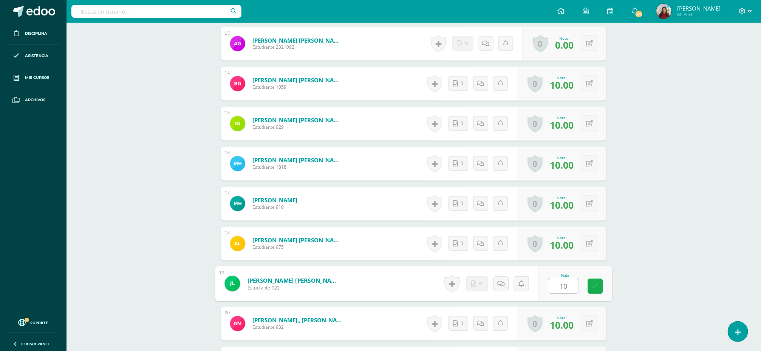
click at [594, 290] on icon at bounding box center [595, 286] width 7 height 6
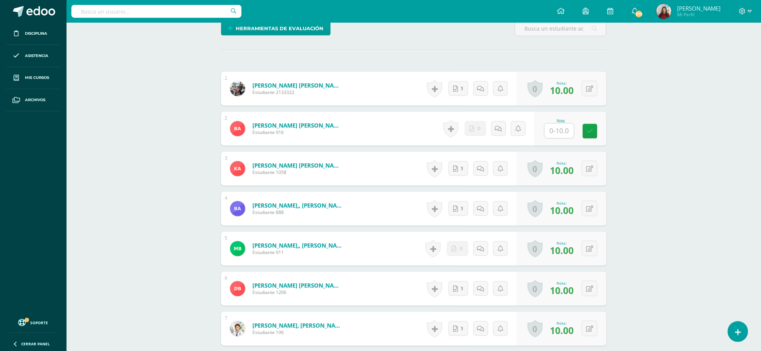
scroll to position [0, 0]
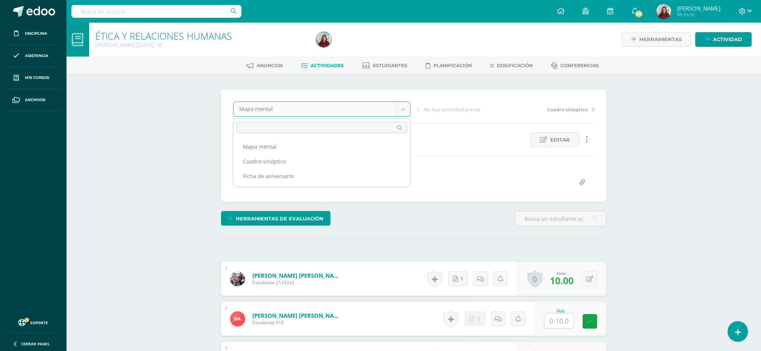
scroll to position [1, 0]
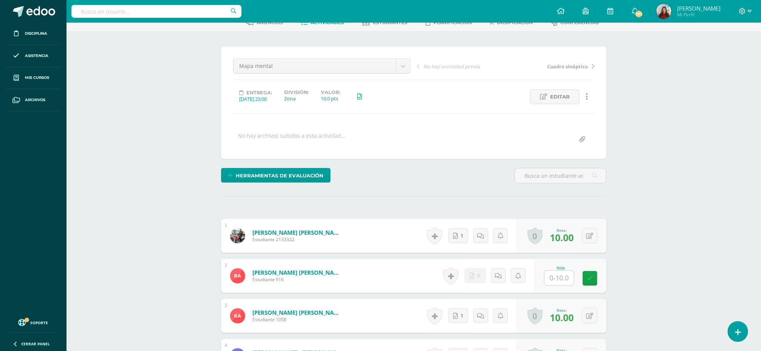
scroll to position [23, 0]
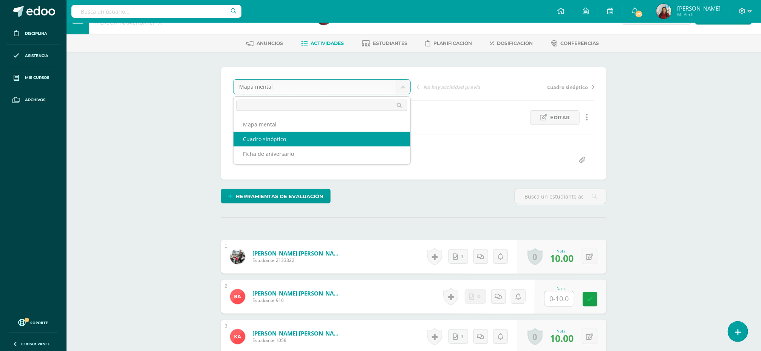
select select "/dashboard/teacher/grade-activity/85500/"
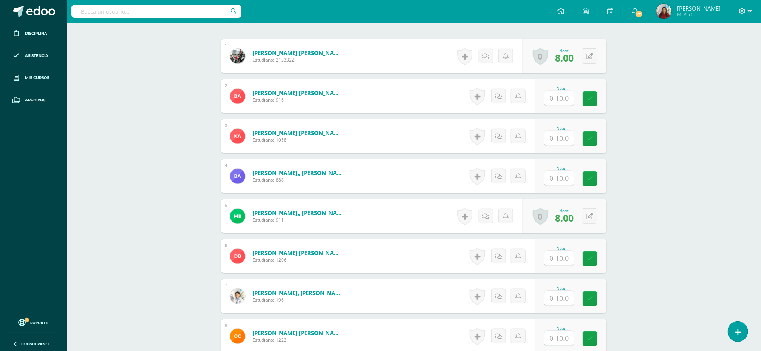
scroll to position [227, 0]
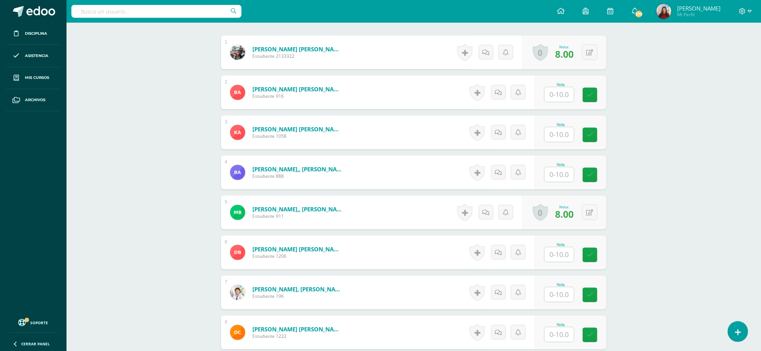
click at [554, 137] on input "text" at bounding box center [558, 134] width 29 height 15
type input "8"
click at [593, 137] on icon at bounding box center [595, 135] width 7 height 6
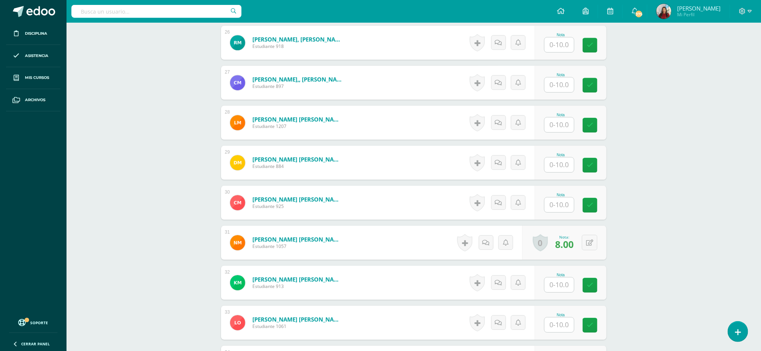
scroll to position [1251, 0]
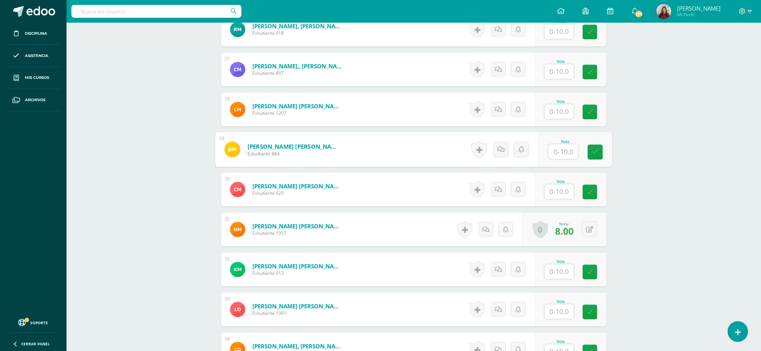
click at [555, 154] on input "text" at bounding box center [563, 151] width 30 height 15
type input "8"
click at [592, 155] on icon at bounding box center [595, 152] width 7 height 6
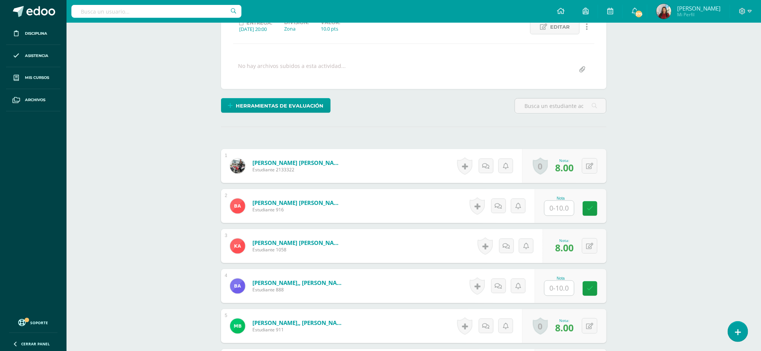
scroll to position [20, 0]
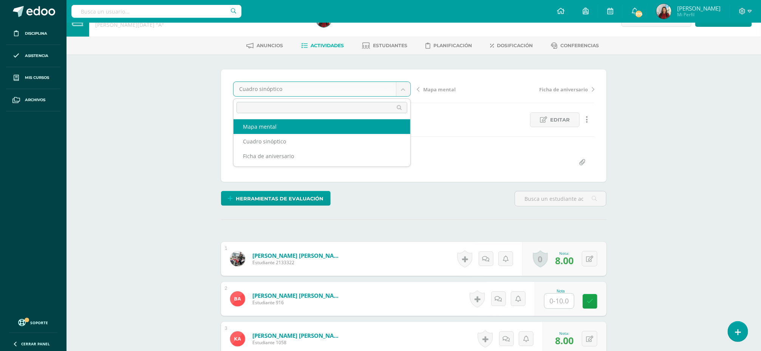
select select "/dashboard/teacher/grade-activity/84947/"
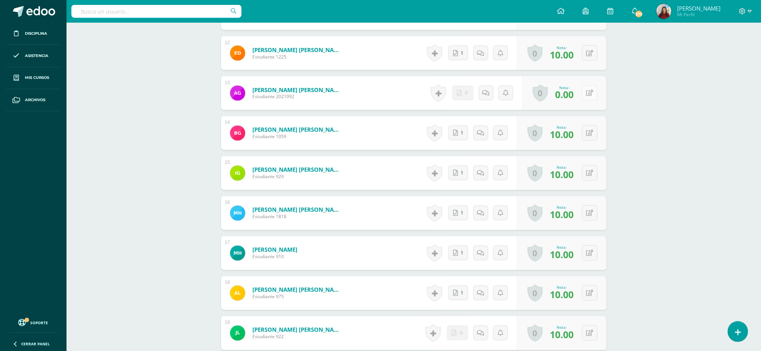
scroll to position [667, 0]
click at [588, 95] on button at bounding box center [594, 93] width 16 height 16
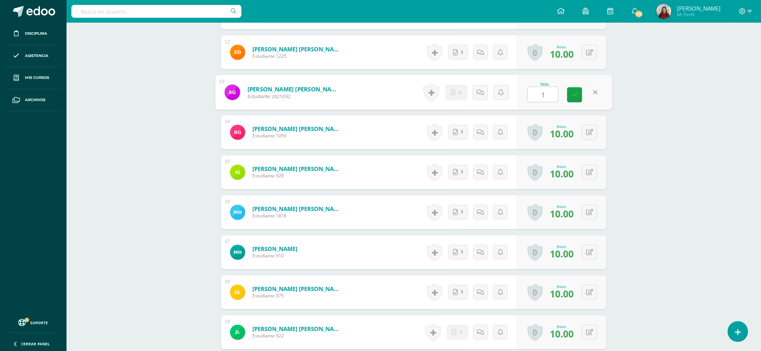
scroll to position [668, 0]
type input "10"
click at [574, 98] on icon at bounding box center [574, 94] width 7 height 6
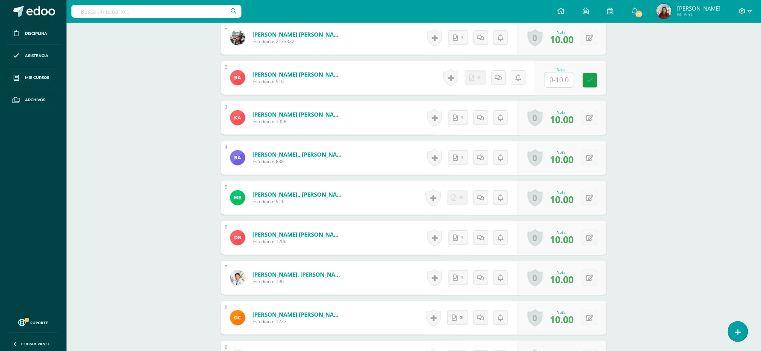
scroll to position [0, 0]
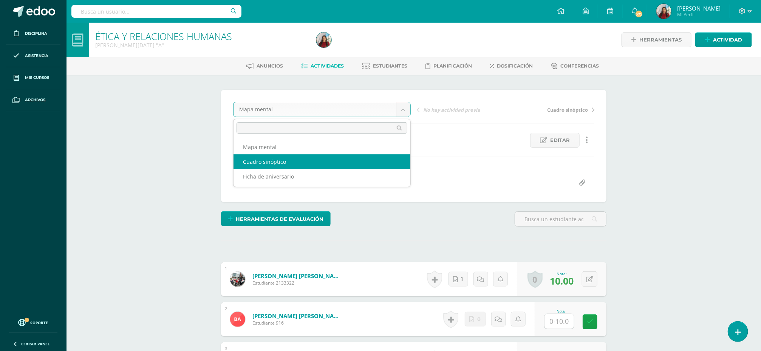
select select "/dashboard/teacher/grade-activity/85500/"
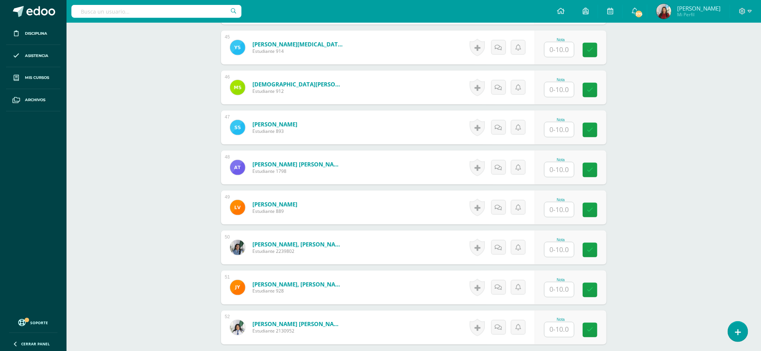
scroll to position [1994, 0]
click at [558, 213] on input "text" at bounding box center [563, 209] width 30 height 15
type input "8"
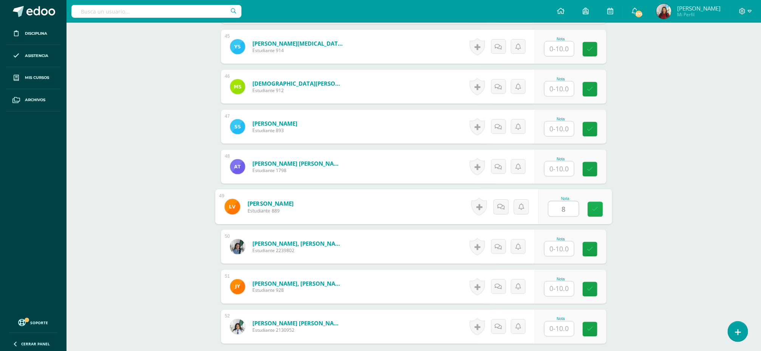
click at [597, 212] on icon at bounding box center [595, 209] width 7 height 6
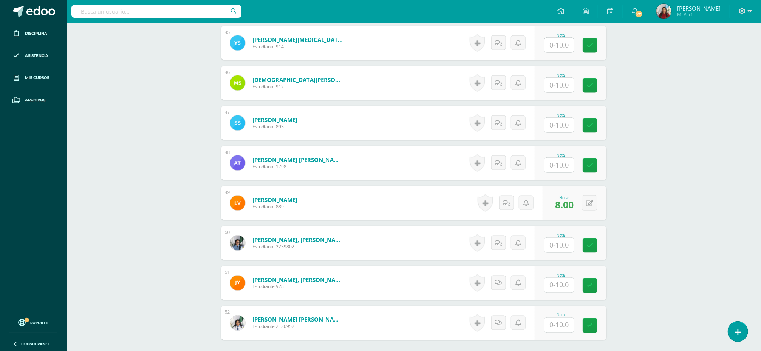
click at [559, 128] on input "text" at bounding box center [558, 125] width 29 height 15
type input "8"
click at [597, 133] on link at bounding box center [595, 125] width 15 height 15
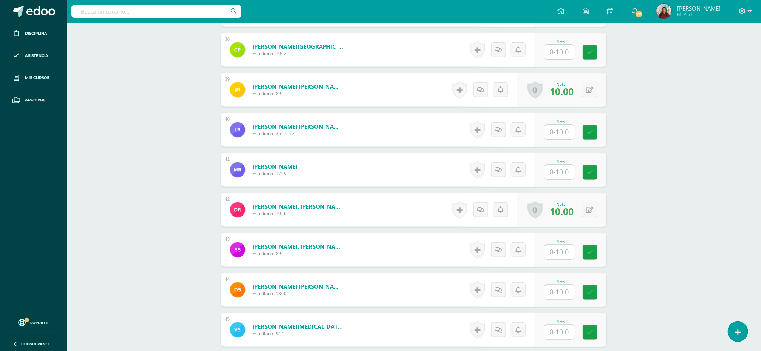
scroll to position [1697, 0]
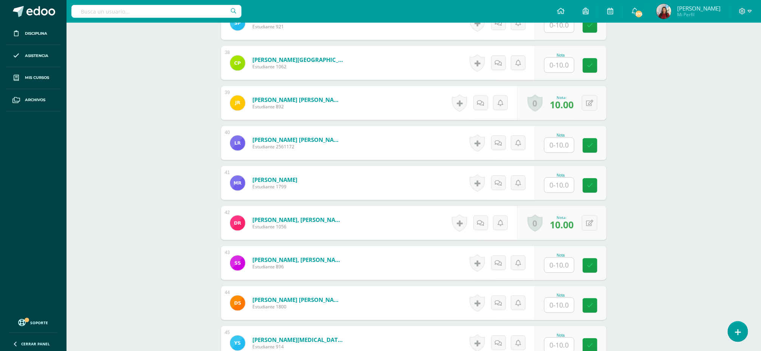
click at [560, 140] on input "text" at bounding box center [558, 145] width 29 height 15
type input "8"
click at [592, 144] on icon at bounding box center [595, 145] width 7 height 6
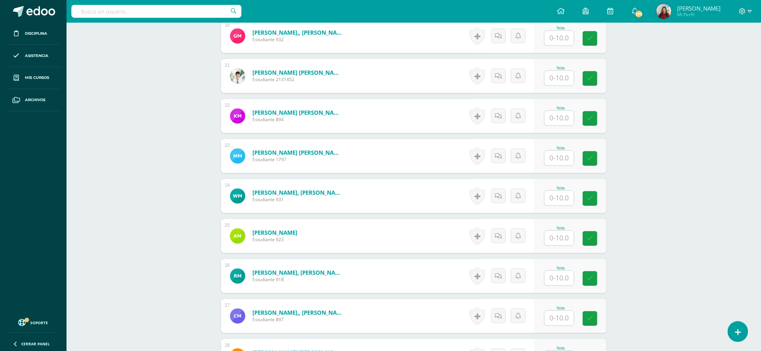
scroll to position [996, 0]
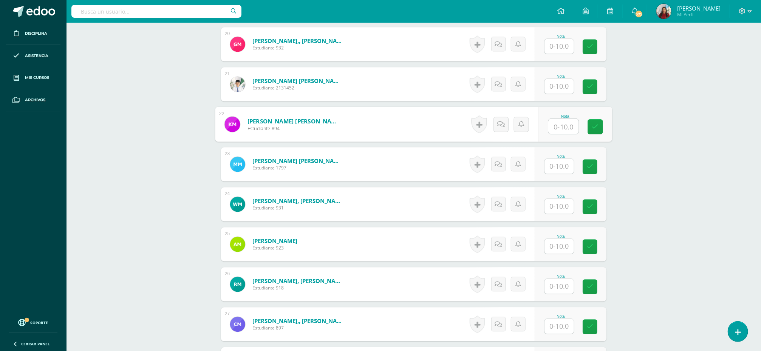
click at [561, 125] on input "text" at bounding box center [563, 126] width 30 height 15
type input "8"
click at [595, 130] on icon at bounding box center [595, 126] width 7 height 6
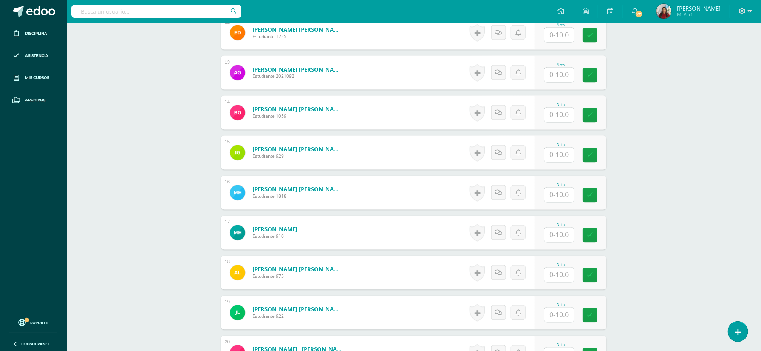
scroll to position [683, 0]
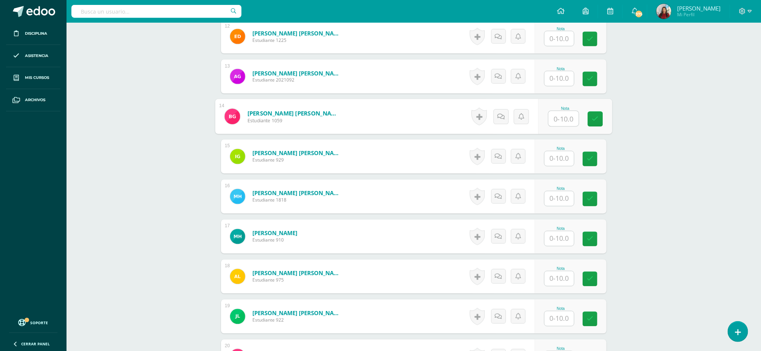
click at [557, 116] on input "text" at bounding box center [563, 118] width 30 height 15
type input "8"
click at [592, 120] on icon at bounding box center [595, 119] width 7 height 6
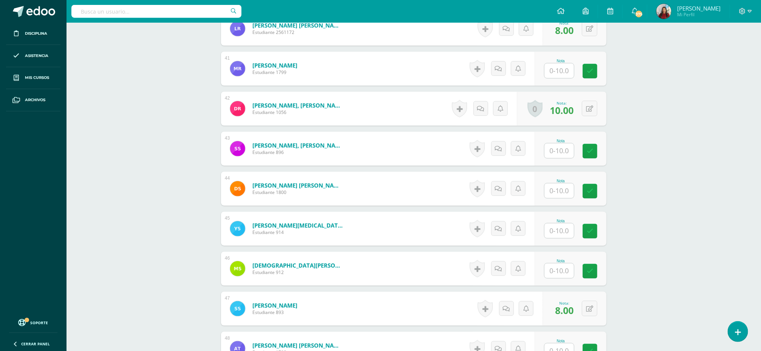
scroll to position [1816, 0]
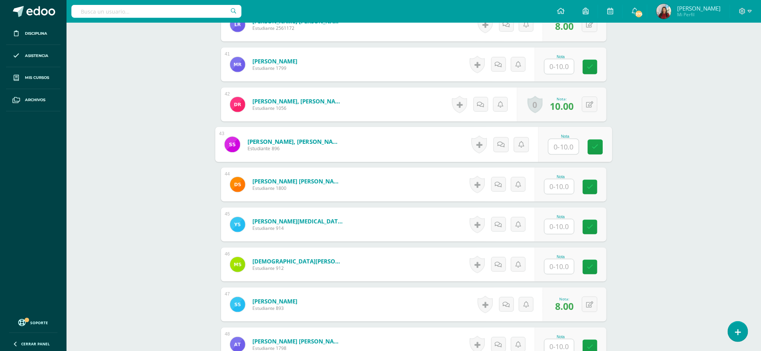
click at [557, 152] on input "text" at bounding box center [563, 146] width 30 height 15
type input "8"
click at [596, 153] on link at bounding box center [595, 147] width 15 height 15
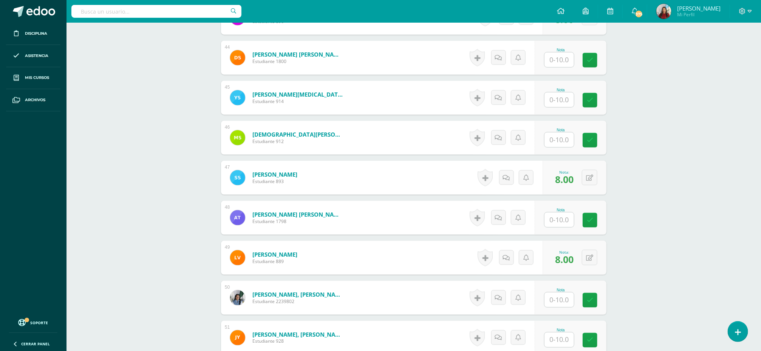
scroll to position [1947, 0]
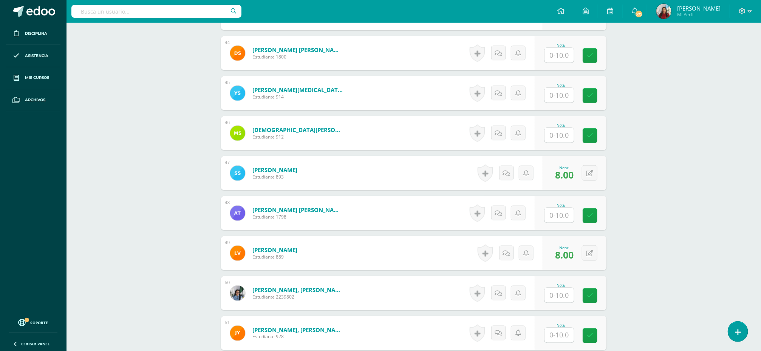
click at [560, 137] on input "text" at bounding box center [558, 135] width 29 height 15
type input "8"
click at [594, 139] on icon at bounding box center [595, 136] width 7 height 6
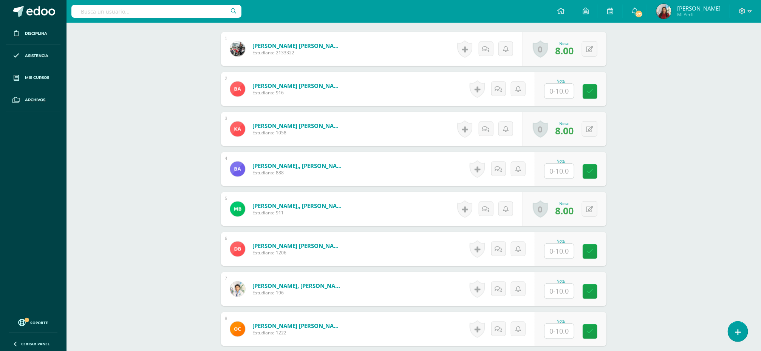
scroll to position [235, 0]
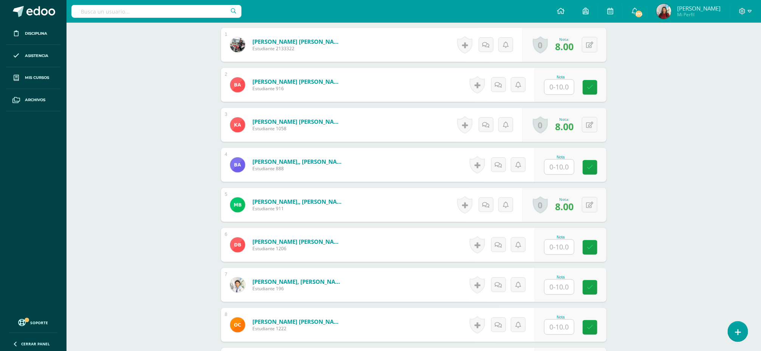
click at [565, 89] on input "text" at bounding box center [558, 87] width 29 height 15
type input "0"
click at [595, 91] on icon at bounding box center [595, 87] width 7 height 6
click at [555, 173] on input "text" at bounding box center [558, 167] width 29 height 15
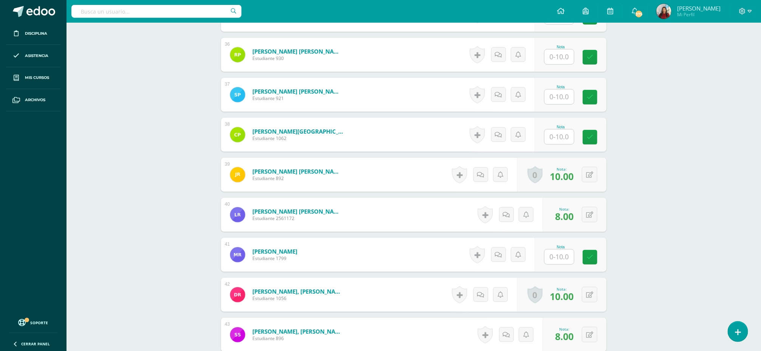
scroll to position [1634, 0]
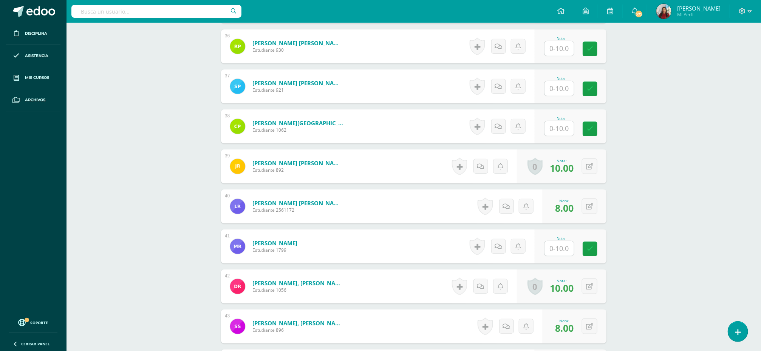
click at [563, 134] on input "text" at bounding box center [558, 128] width 29 height 15
type input "8"
click at [592, 131] on icon at bounding box center [595, 129] width 7 height 6
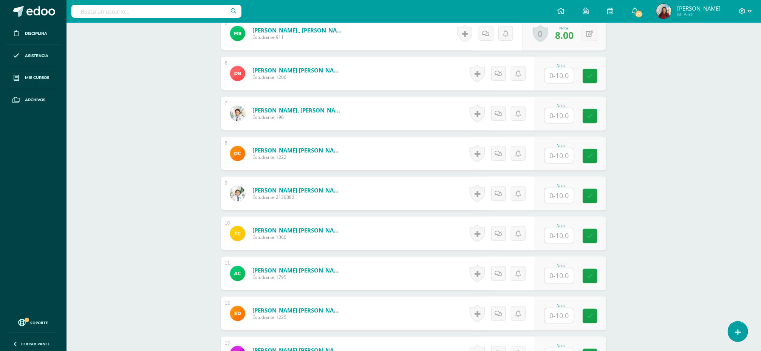
scroll to position [99, 0]
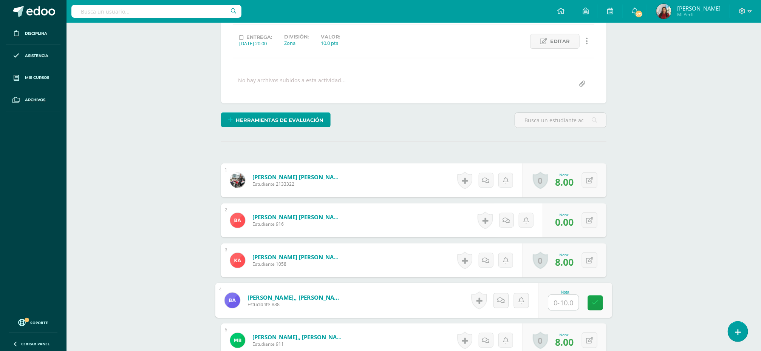
click at [559, 304] on input "text" at bounding box center [563, 302] width 30 height 15
type input "9"
click at [592, 305] on icon at bounding box center [595, 303] width 7 height 6
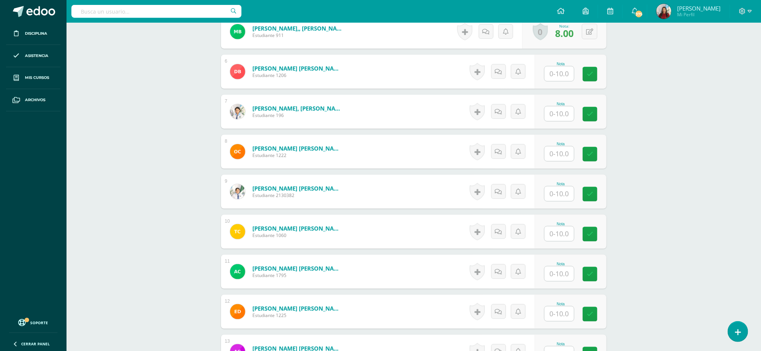
scroll to position [416, 0]
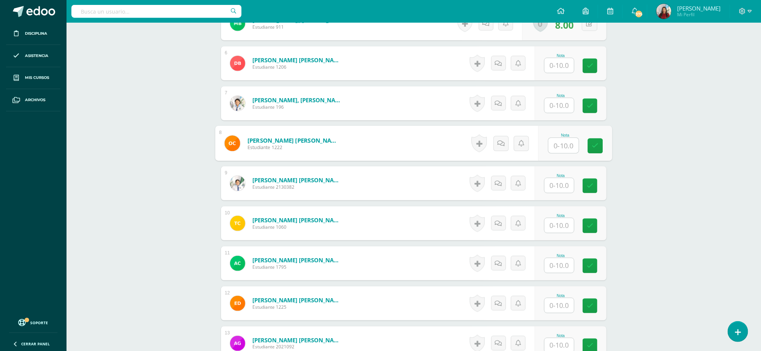
click at [554, 146] on input "text" at bounding box center [563, 145] width 30 height 15
type input "9"
click at [597, 153] on link at bounding box center [595, 146] width 15 height 15
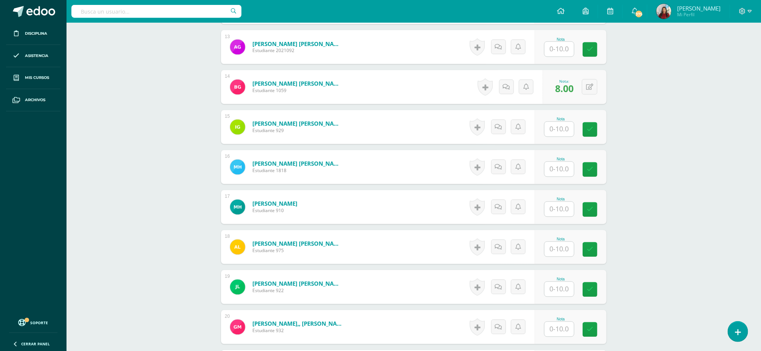
scroll to position [708, 0]
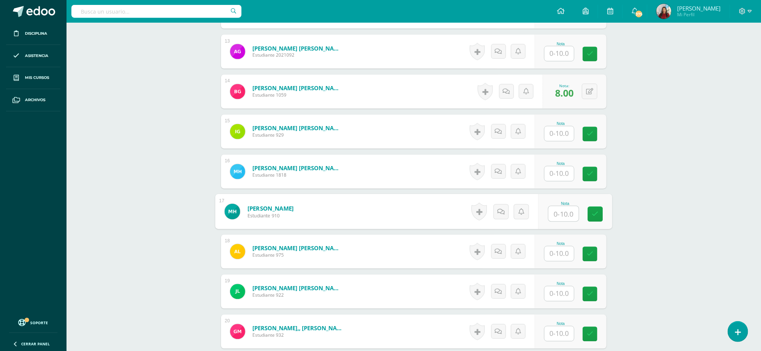
click at [561, 219] on input "text" at bounding box center [563, 214] width 30 height 15
type input "0"
click at [597, 221] on link at bounding box center [595, 214] width 15 height 15
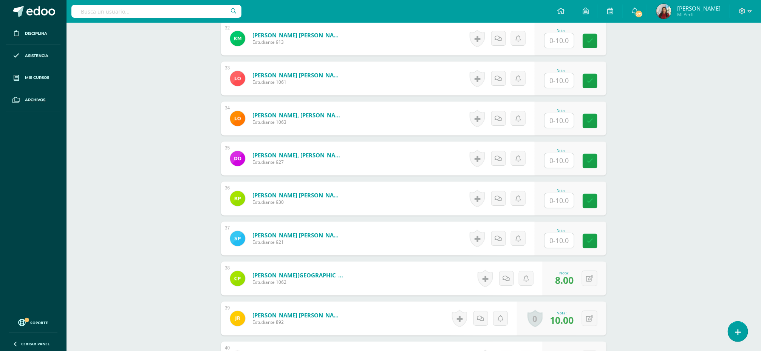
scroll to position [1486, 0]
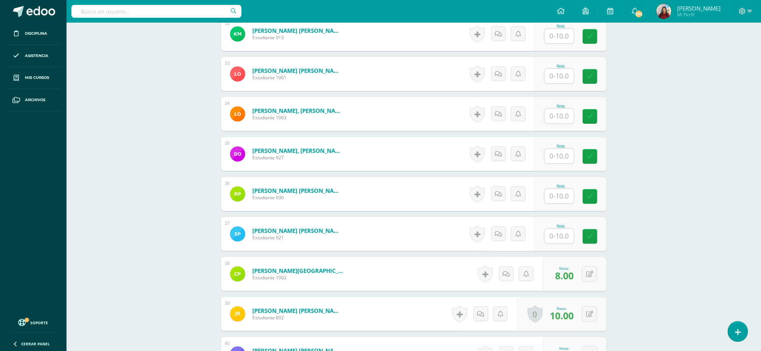
click at [562, 117] on input "text" at bounding box center [558, 116] width 29 height 15
type input "8"
click at [594, 117] on icon at bounding box center [595, 116] width 7 height 6
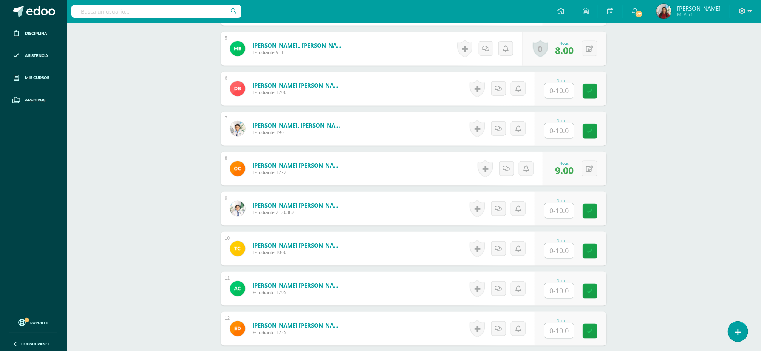
scroll to position [395, 0]
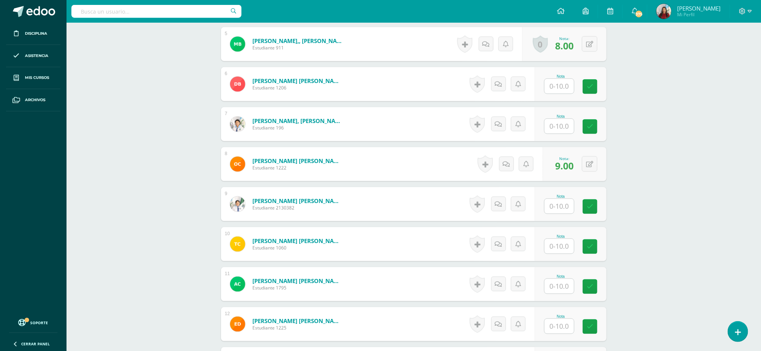
click at [558, 88] on input "text" at bounding box center [558, 86] width 29 height 15
type input "8"
click at [594, 90] on icon at bounding box center [595, 86] width 7 height 6
drag, startPoint x: 594, startPoint y: 91, endPoint x: 571, endPoint y: 148, distance: 61.4
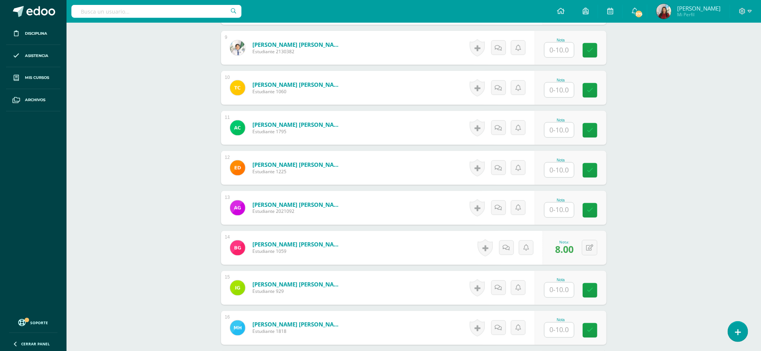
scroll to position [555, 0]
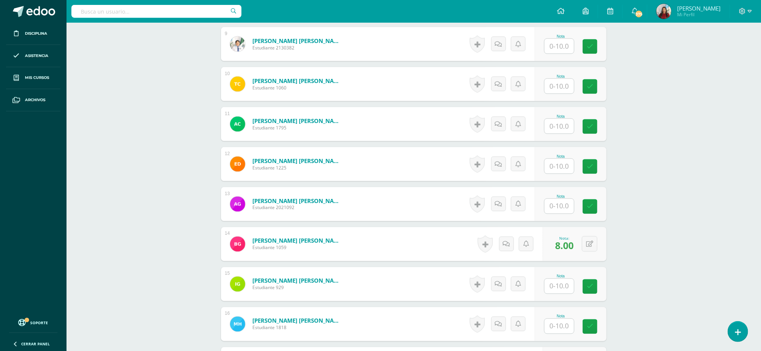
click at [561, 90] on input "text" at bounding box center [558, 86] width 29 height 15
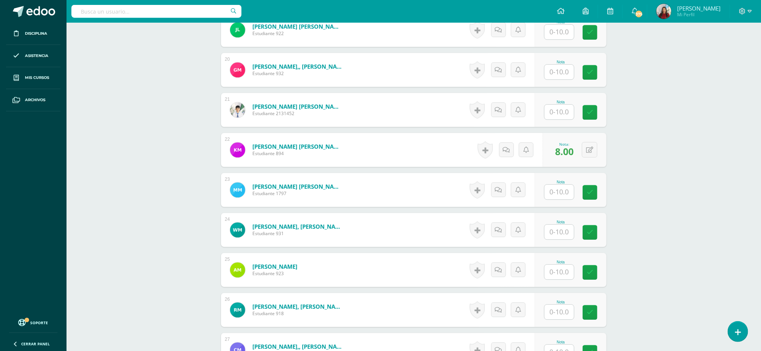
scroll to position [987, 0]
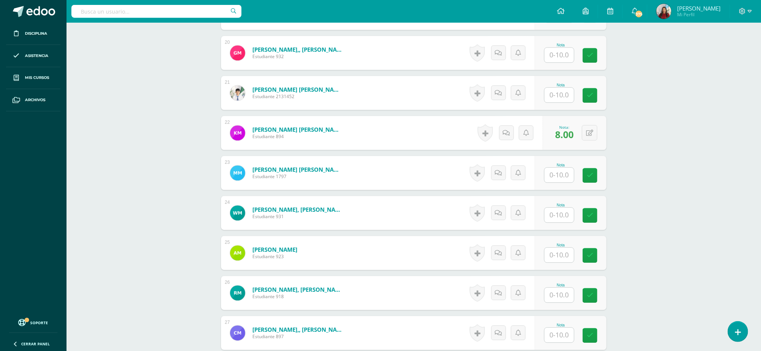
click at [566, 170] on input "text" at bounding box center [558, 175] width 29 height 15
type input "9"
click at [598, 173] on link at bounding box center [595, 175] width 15 height 15
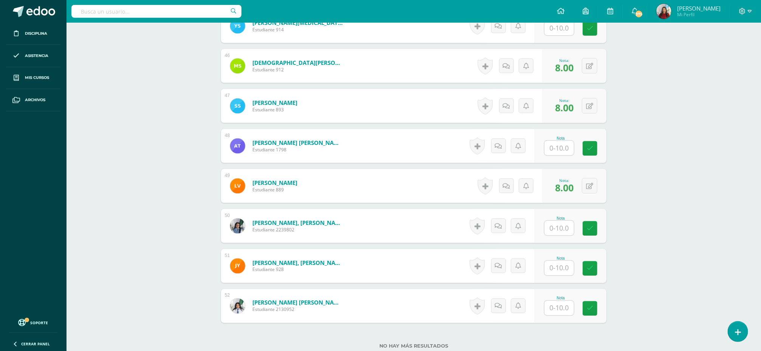
scroll to position [2019, 0]
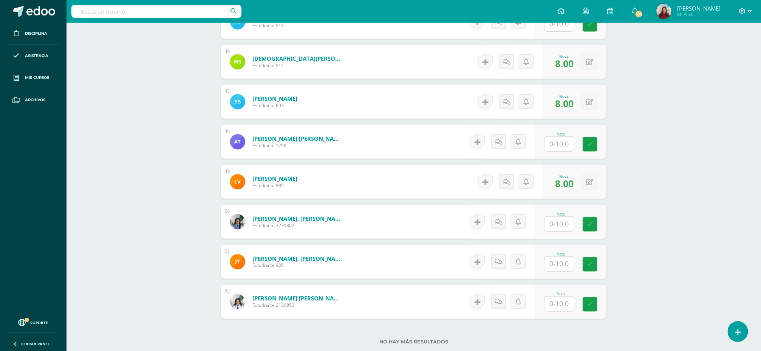
click at [557, 150] on input "text" at bounding box center [558, 144] width 29 height 15
type input "9"
click at [593, 147] on icon at bounding box center [595, 144] width 7 height 6
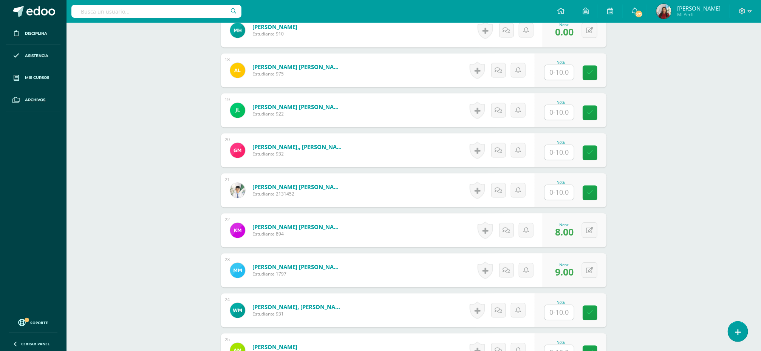
scroll to position [894, 0]
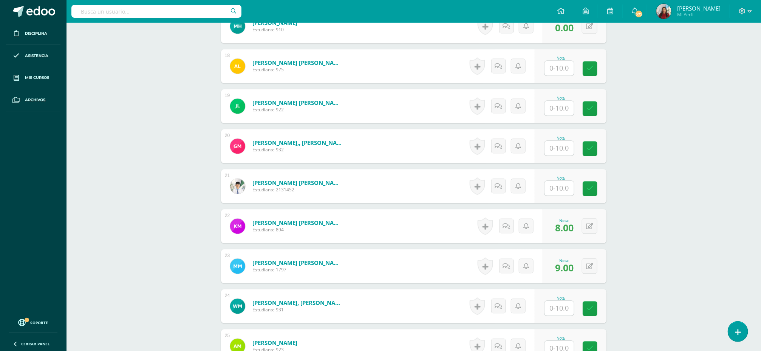
click at [558, 150] on input "text" at bounding box center [558, 148] width 29 height 15
type input "9"
click at [594, 148] on icon at bounding box center [595, 148] width 7 height 6
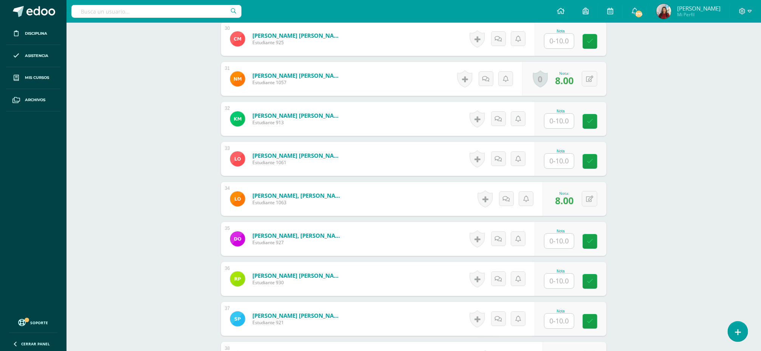
scroll to position [1406, 0]
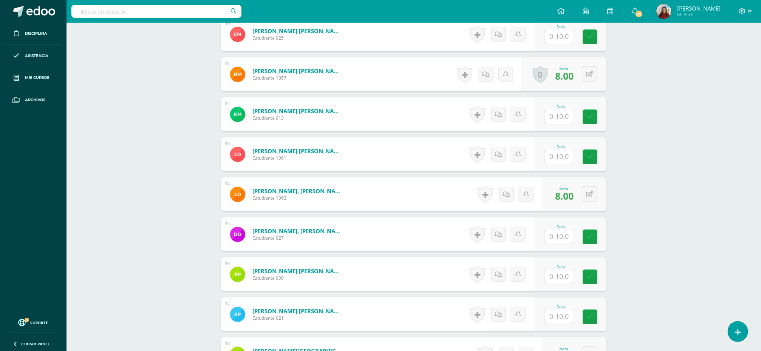
click at [560, 159] on input "text" at bounding box center [558, 156] width 29 height 15
type input "9"
click at [590, 159] on link at bounding box center [595, 157] width 15 height 15
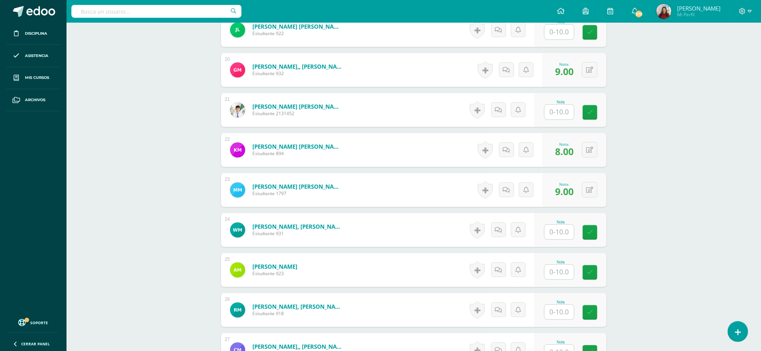
scroll to position [974, 0]
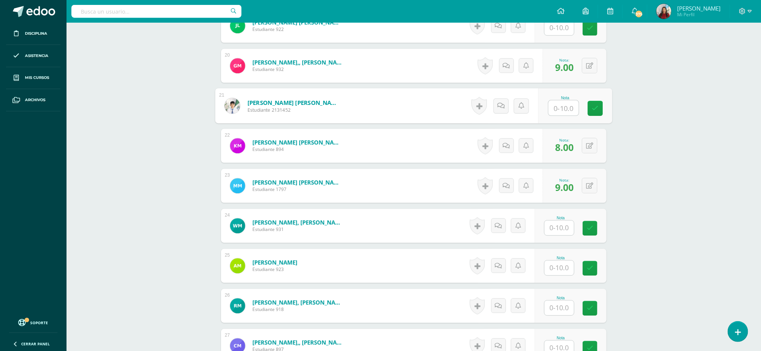
click at [561, 110] on input "text" at bounding box center [563, 107] width 30 height 15
type input "9"
click at [596, 111] on icon at bounding box center [595, 108] width 7 height 6
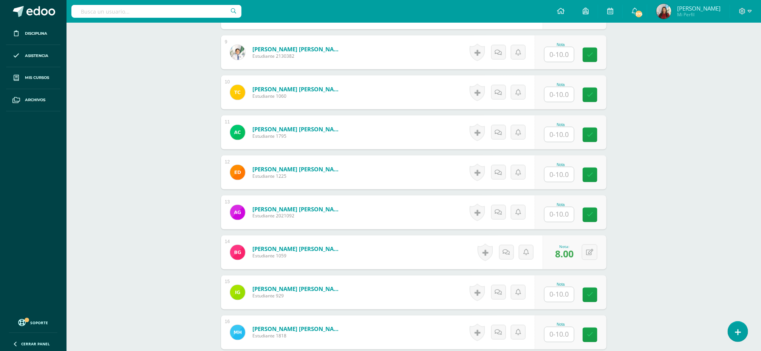
scroll to position [555, 0]
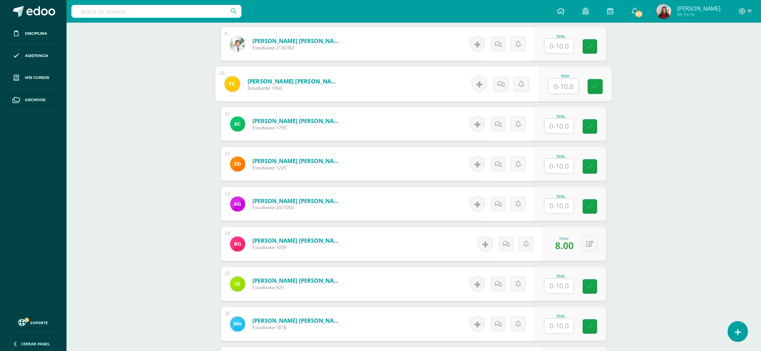
click at [555, 91] on input "text" at bounding box center [563, 86] width 30 height 15
type input "9"
click at [594, 88] on icon at bounding box center [595, 86] width 7 height 6
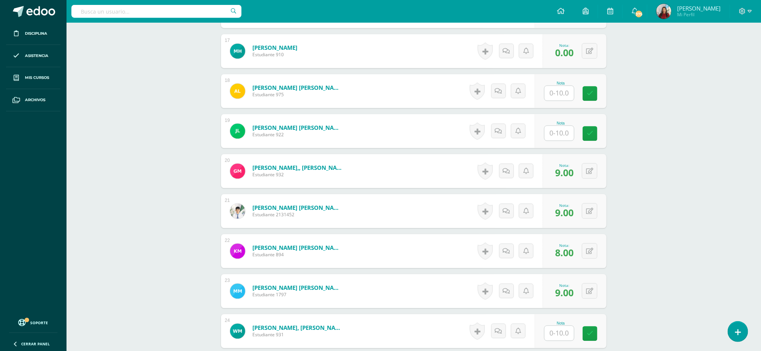
scroll to position [873, 0]
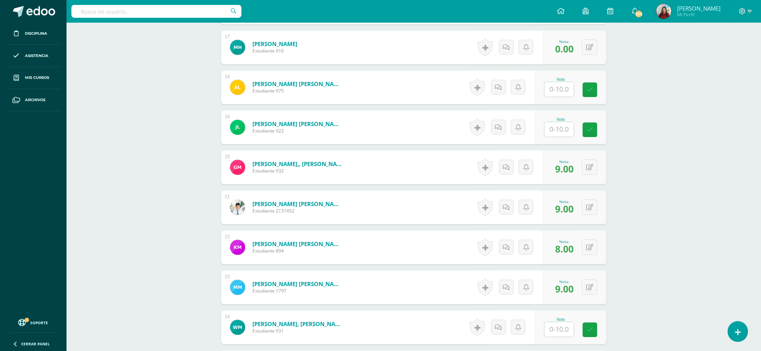
click at [555, 92] on input "text" at bounding box center [558, 89] width 29 height 15
type input "8"
click at [593, 93] on icon at bounding box center [595, 89] width 7 height 6
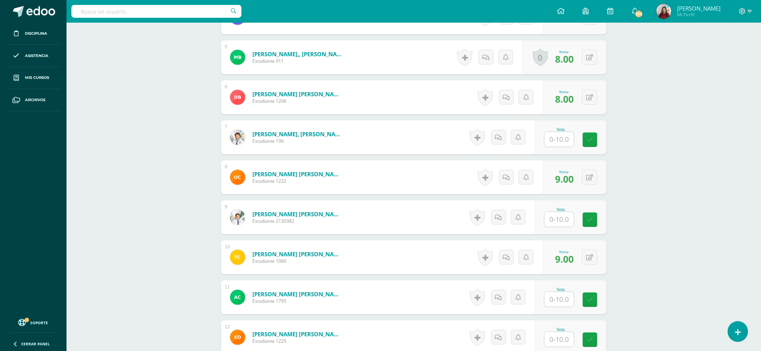
scroll to position [395, 0]
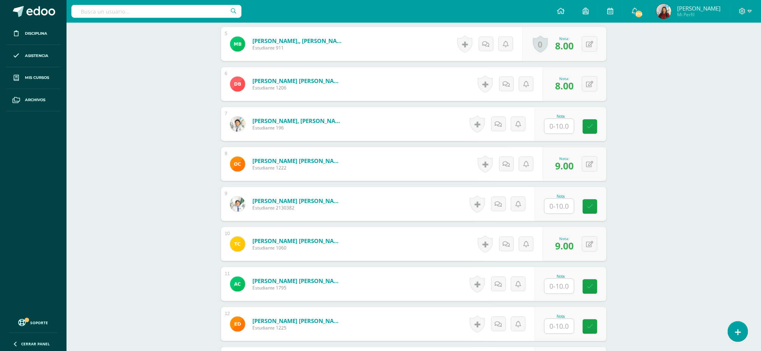
click at [559, 130] on input "text" at bounding box center [558, 126] width 29 height 15
type input "8"
click at [561, 207] on input "text" at bounding box center [563, 206] width 30 height 15
type input "8"
click at [594, 210] on icon at bounding box center [595, 207] width 7 height 6
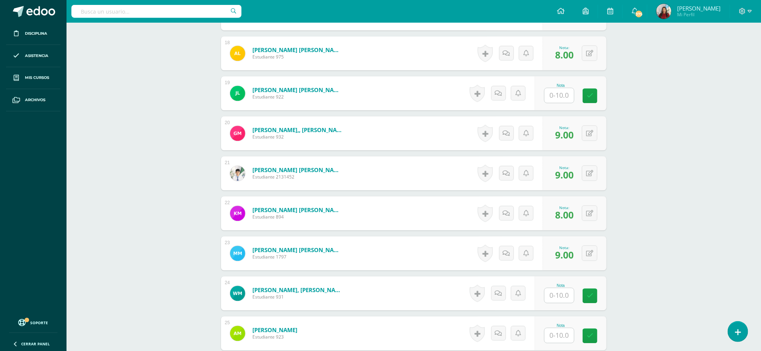
scroll to position [894, 0]
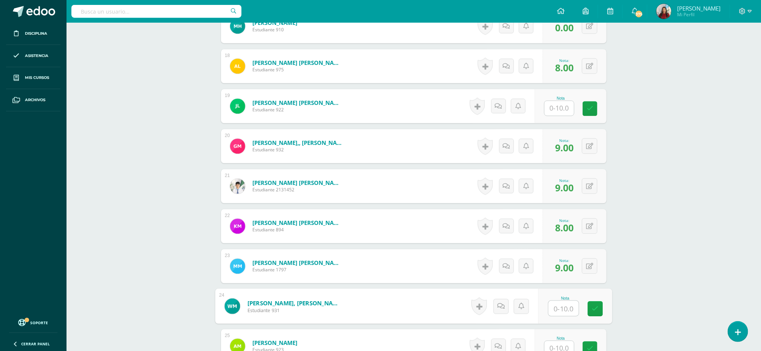
click at [562, 309] on input "text" at bounding box center [563, 308] width 30 height 15
type input "9"
click at [593, 312] on icon at bounding box center [595, 309] width 7 height 6
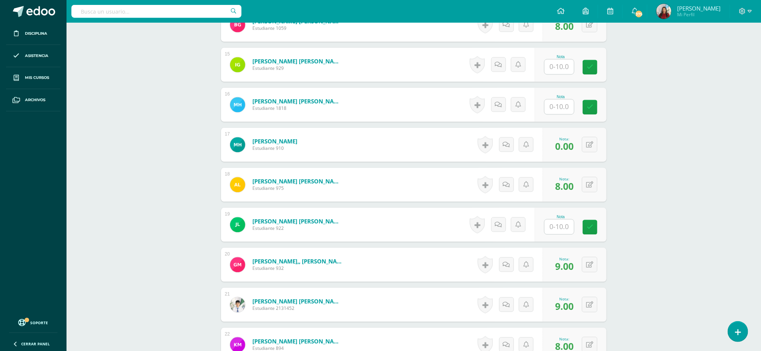
scroll to position [759, 0]
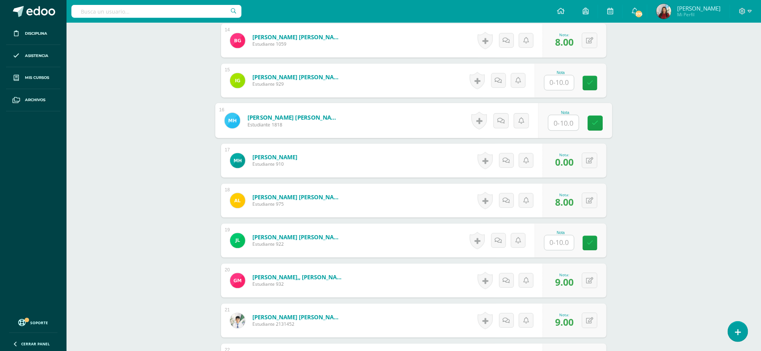
click at [563, 123] on input "text" at bounding box center [563, 123] width 30 height 15
type input "9"
click at [591, 129] on link at bounding box center [595, 123] width 15 height 15
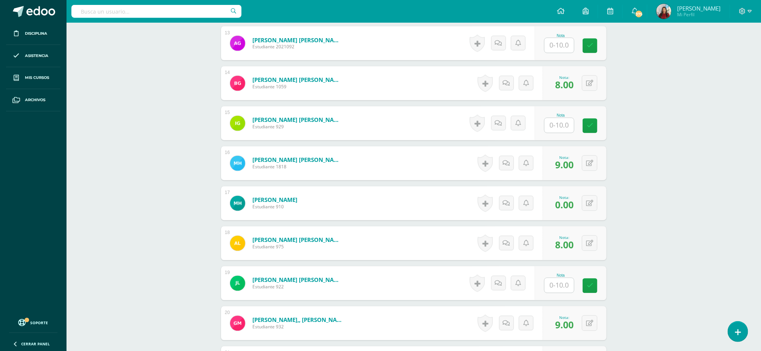
scroll to position [713, 0]
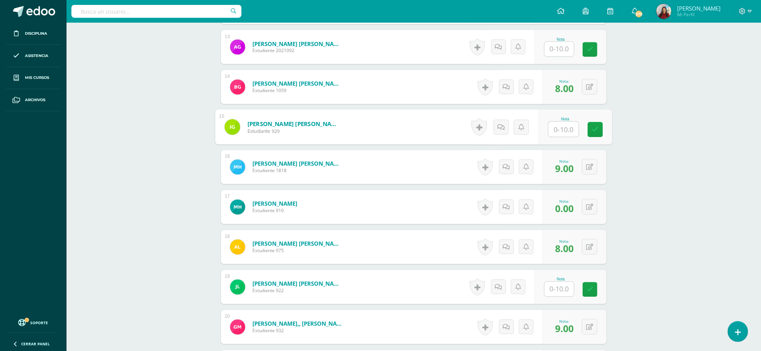
click at [559, 131] on input "text" at bounding box center [563, 129] width 30 height 15
type input "9"
click at [595, 136] on link at bounding box center [595, 129] width 15 height 15
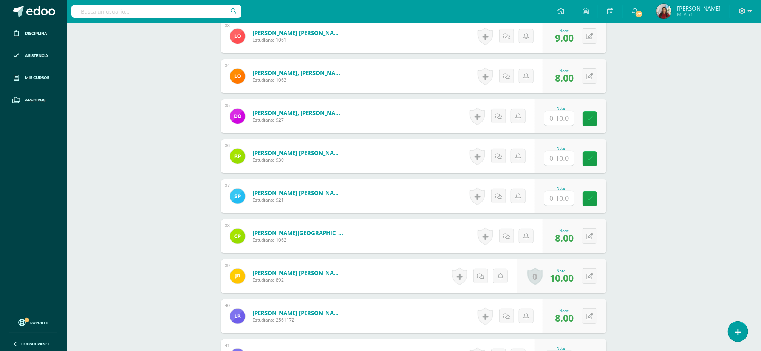
scroll to position [1528, 0]
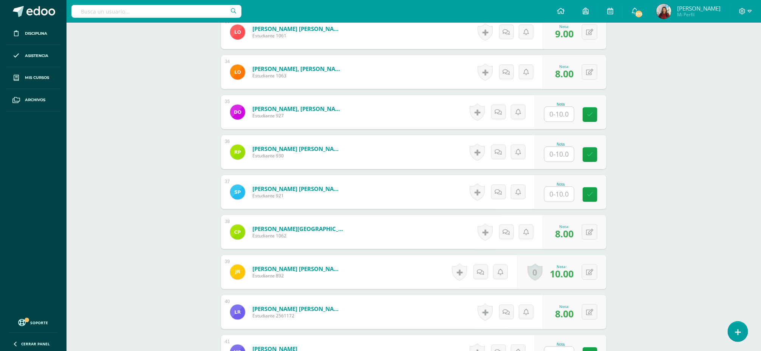
click at [560, 159] on input "text" at bounding box center [558, 154] width 29 height 15
type input "8"
click at [593, 158] on icon at bounding box center [595, 154] width 7 height 6
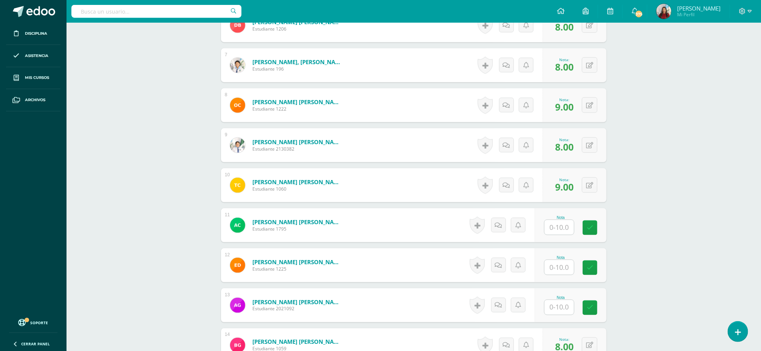
scroll to position [459, 0]
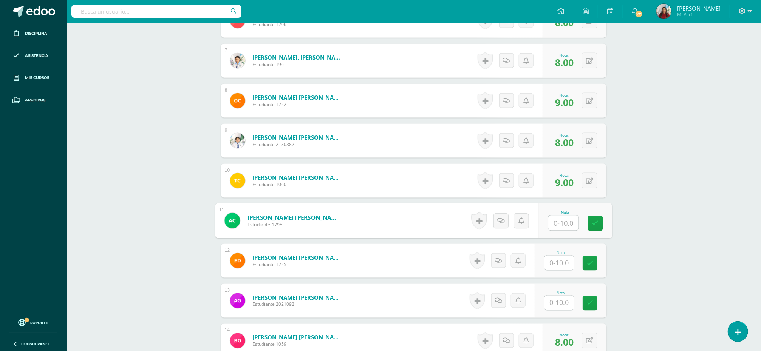
click at [561, 225] on input "text" at bounding box center [563, 223] width 30 height 15
type input "9"
click at [595, 226] on icon at bounding box center [595, 223] width 7 height 6
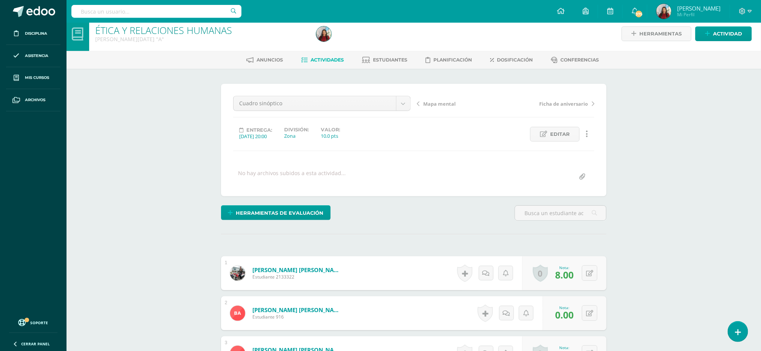
scroll to position [0, 0]
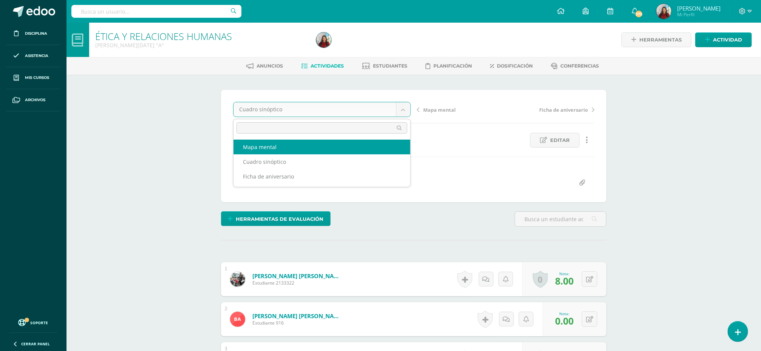
select select "/dashboard/teacher/grade-activity/84947/"
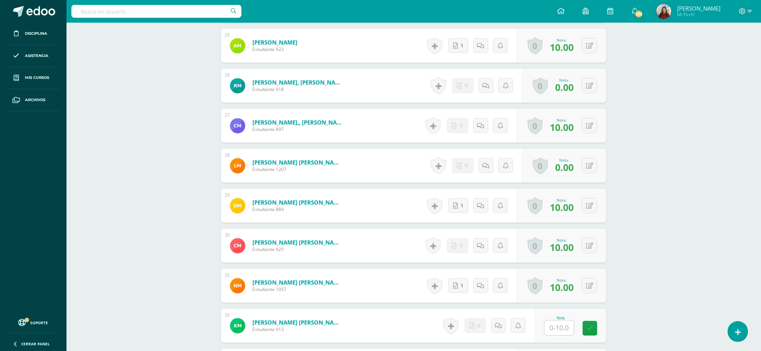
scroll to position [1195, 0]
click at [537, 248] on link "0" at bounding box center [538, 245] width 15 height 18
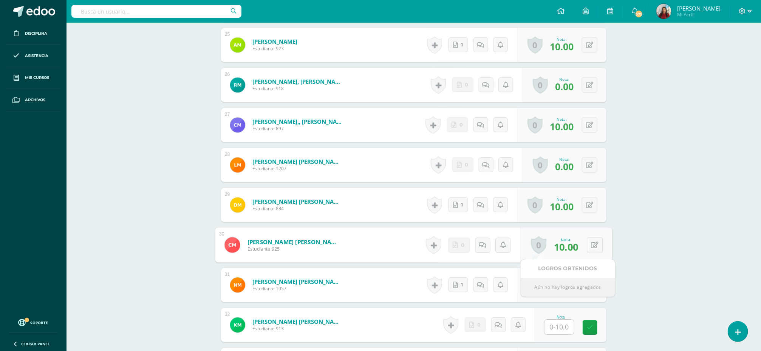
scroll to position [1196, 0]
click at [663, 264] on div "ÉTICA Y RELACIONES HUMANAS [PERSON_NAME][DATE] "A" Herramientas Detalle de asis…" at bounding box center [413, 28] width 694 height 2402
click at [559, 330] on input "text" at bounding box center [558, 326] width 29 height 15
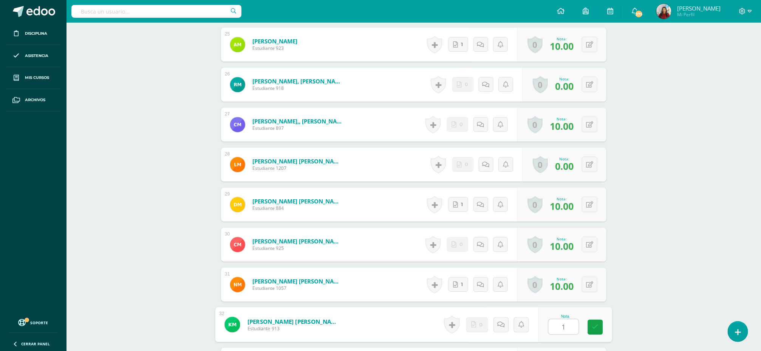
type input "10"
click at [597, 330] on icon at bounding box center [595, 327] width 7 height 6
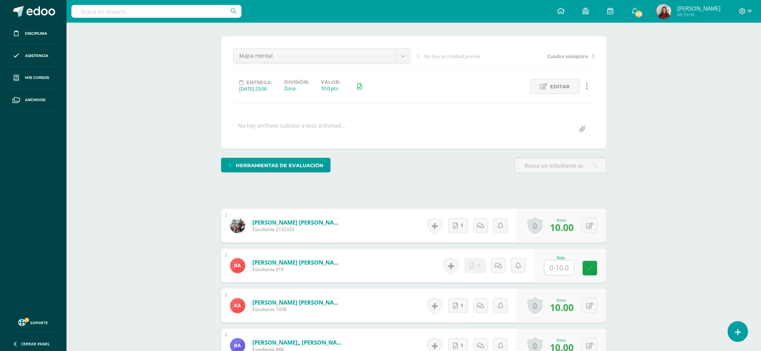
scroll to position [0, 0]
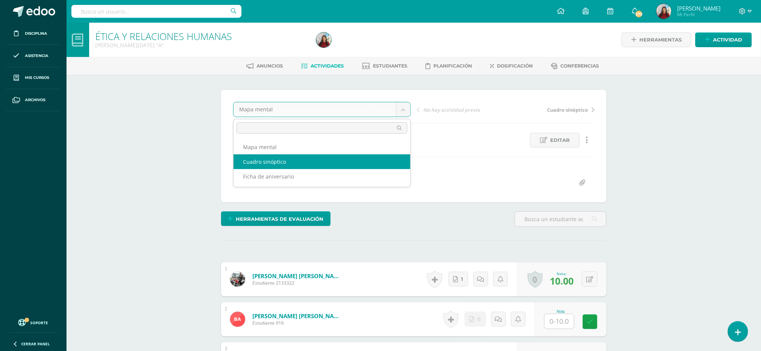
select select "/dashboard/teacher/grade-activity/85500/"
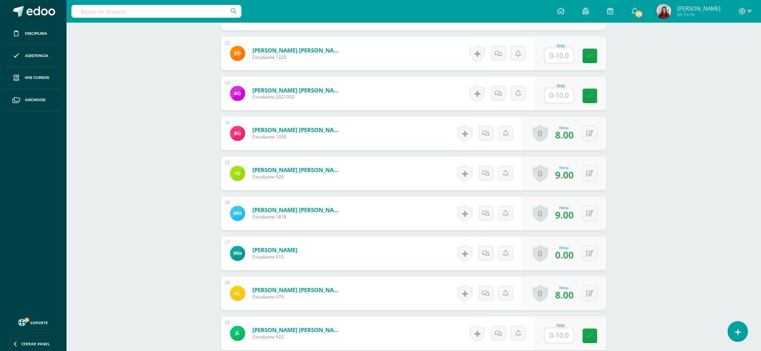
scroll to position [667, 0]
click at [560, 97] on input "text" at bounding box center [558, 95] width 29 height 15
type input "8"
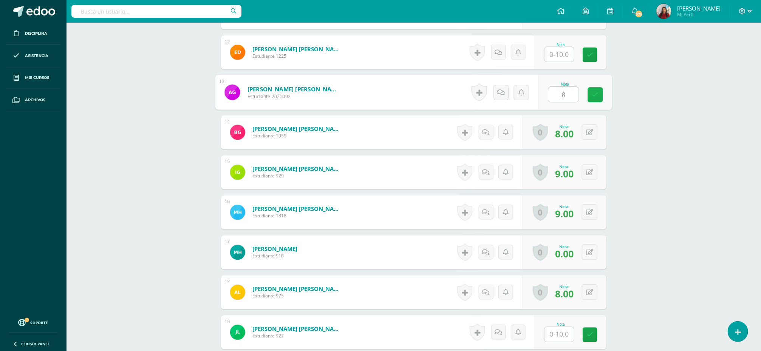
click at [597, 98] on icon at bounding box center [595, 95] width 7 height 6
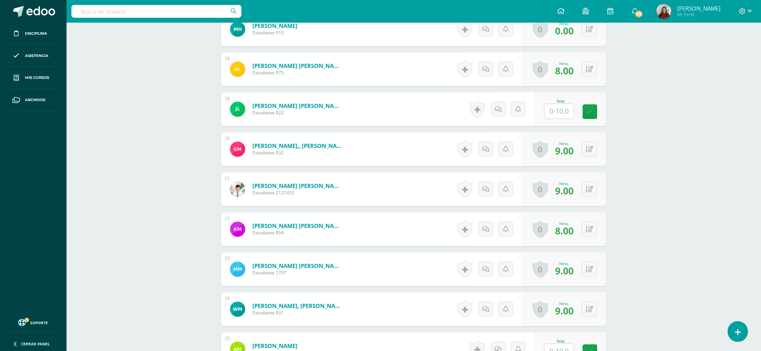
scroll to position [908, 0]
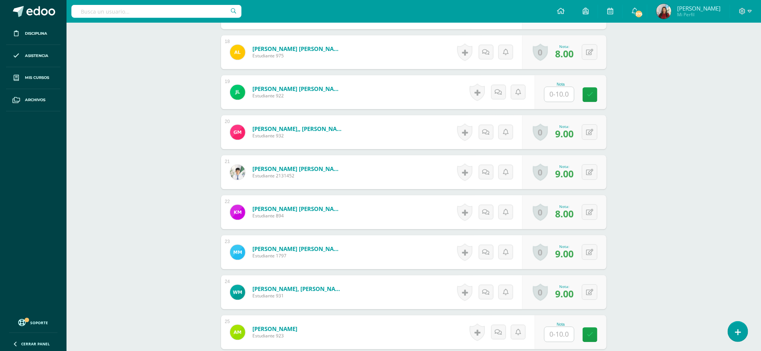
click at [555, 340] on input "text" at bounding box center [558, 334] width 29 height 15
type input "9"
click at [594, 338] on icon at bounding box center [595, 335] width 7 height 6
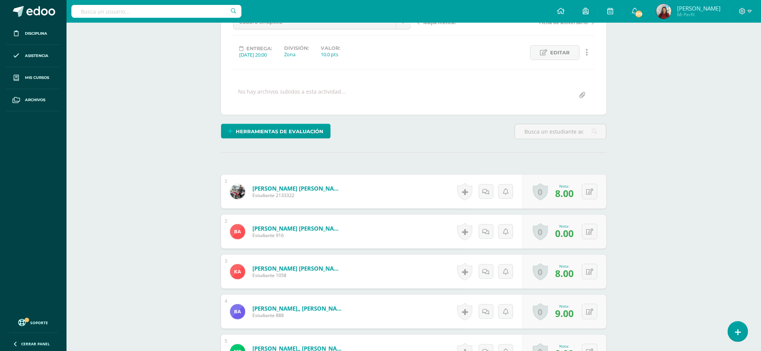
scroll to position [71, 0]
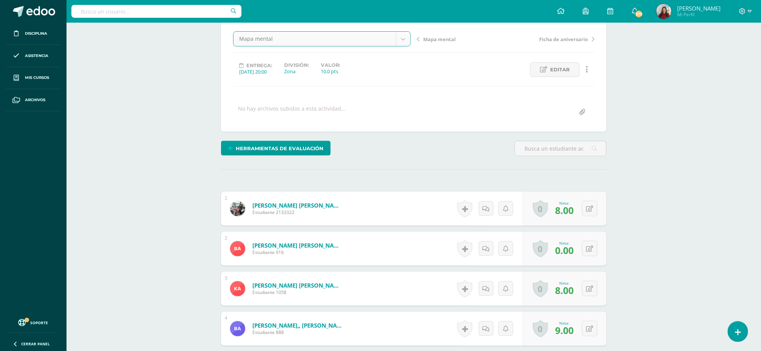
select select "/dashboard/teacher/grade-activity/84947/"
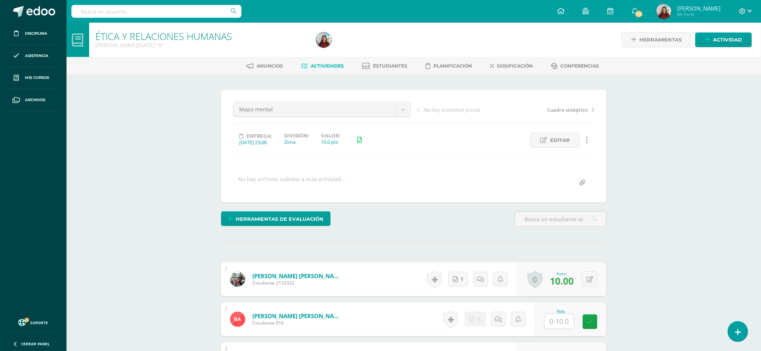
scroll to position [0, 0]
click at [406, 125] on div "Mapa mental Mapa mental Cuadro sinóptico Ficha de aniversario No hay actividad …" at bounding box center [413, 146] width 361 height 88
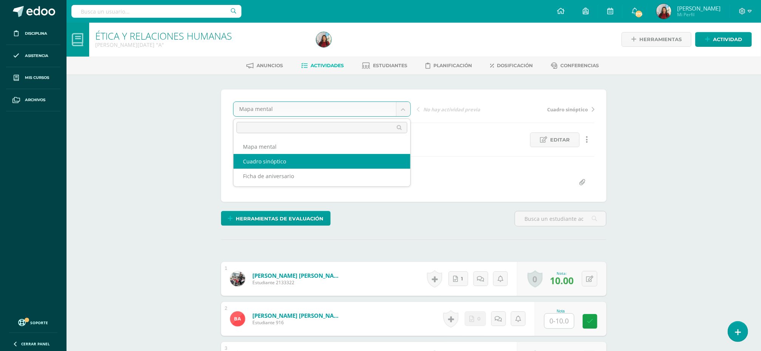
select select "/dashboard/teacher/grade-activity/85500/"
